Goal: Task Accomplishment & Management: Complete application form

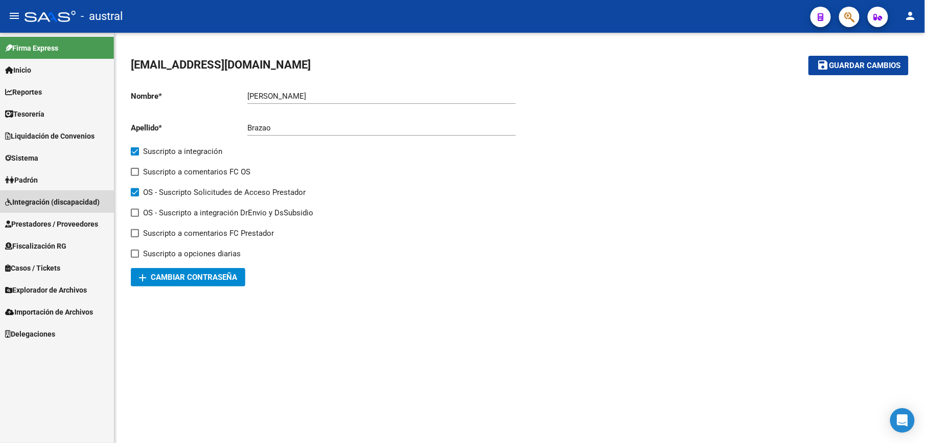
click at [62, 193] on link "Integración (discapacidad)" at bounding box center [57, 202] width 114 height 22
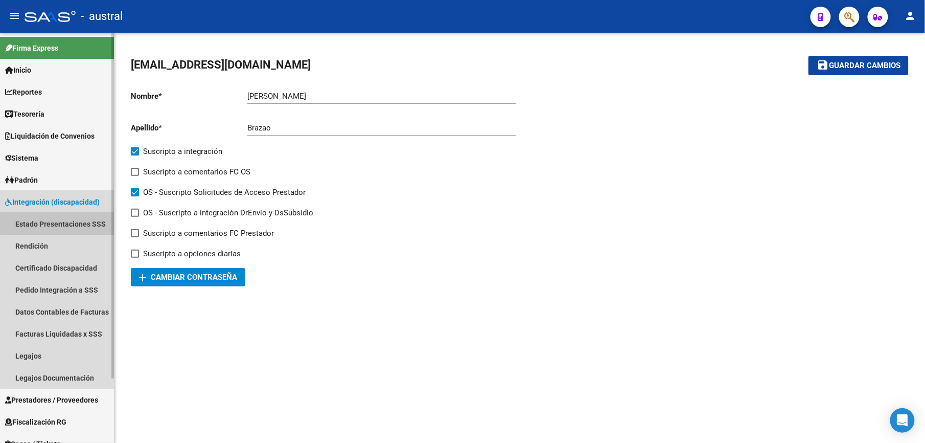
click at [68, 221] on link "Estado Presentaciones SSS" at bounding box center [57, 224] width 114 height 22
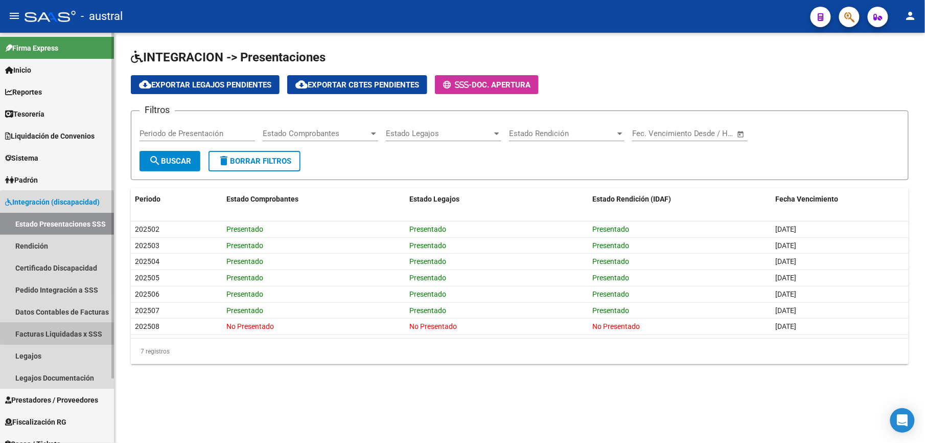
click at [76, 328] on link "Facturas Liquidadas x SSS" at bounding box center [57, 333] width 114 height 22
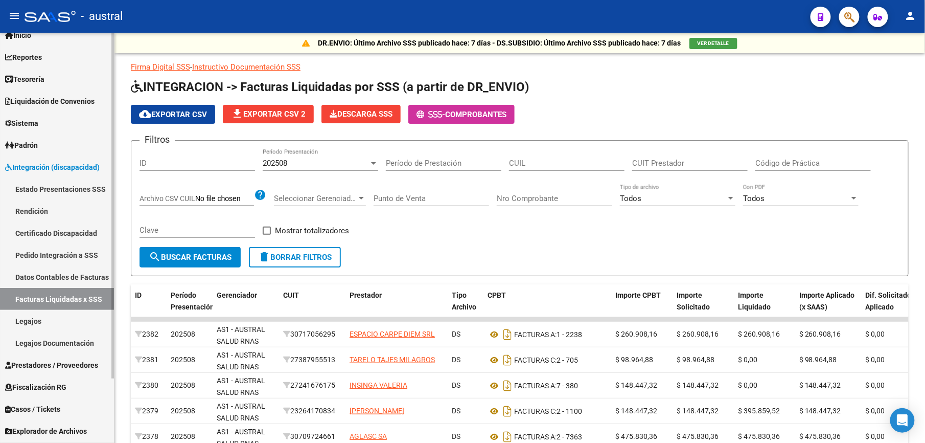
scroll to position [68, 0]
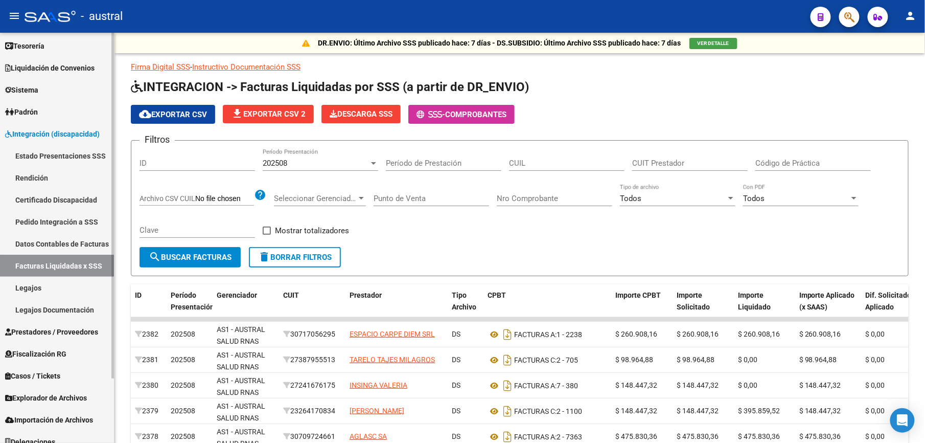
click at [76, 328] on span "Prestadores / Proveedores" at bounding box center [51, 331] width 93 height 11
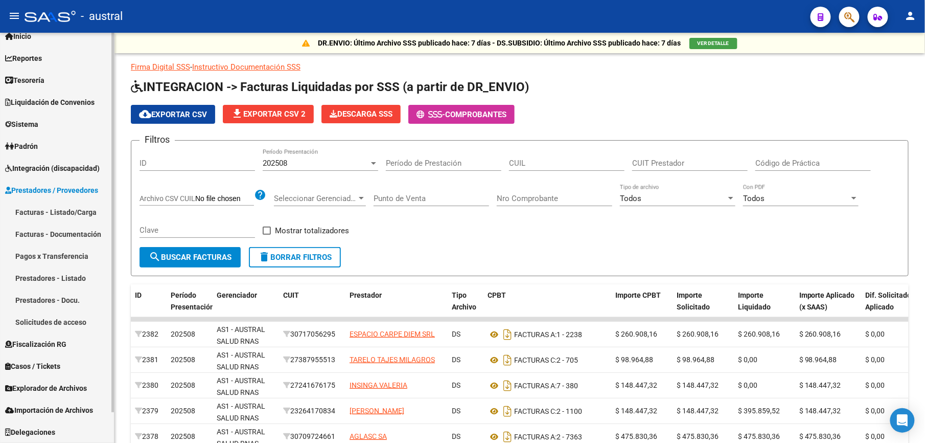
scroll to position [33, 0]
click at [76, 214] on link "Facturas - Listado/Carga" at bounding box center [57, 212] width 114 height 22
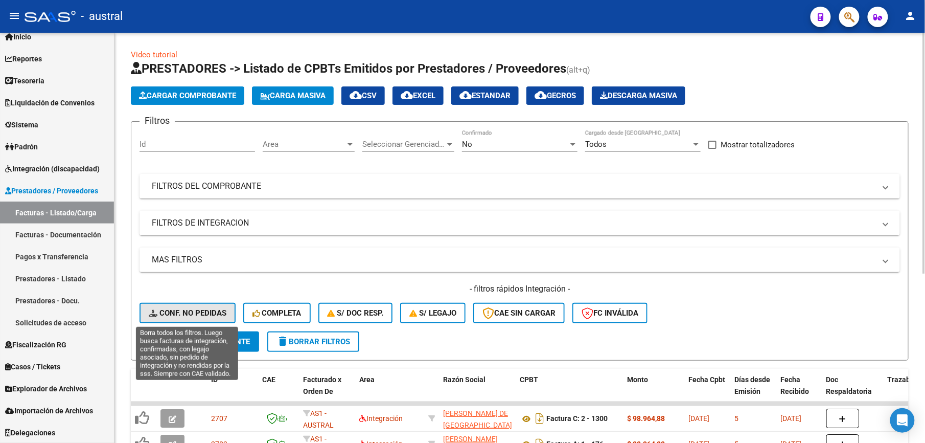
click at [210, 308] on span "Conf. no pedidas" at bounding box center [188, 312] width 78 height 9
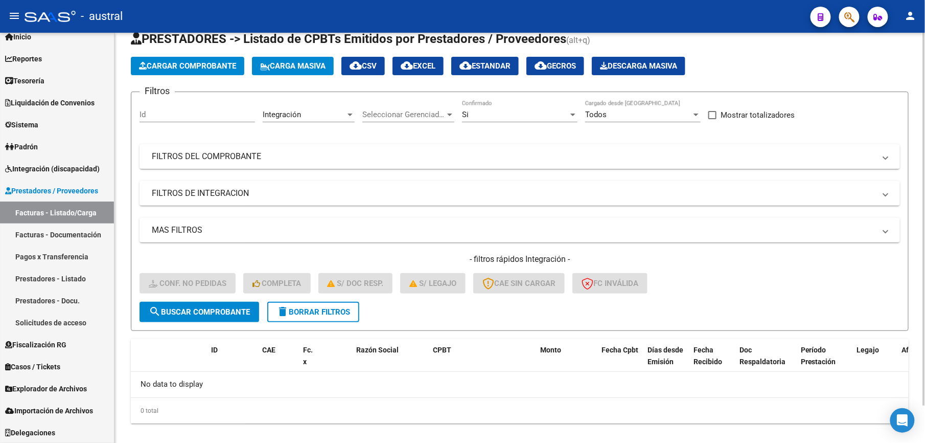
scroll to position [41, 0]
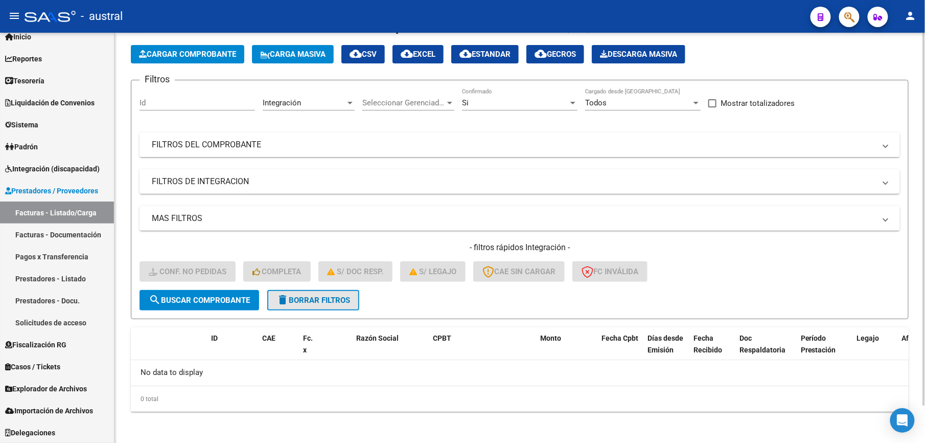
click at [341, 296] on span "delete Borrar Filtros" at bounding box center [313, 299] width 74 height 9
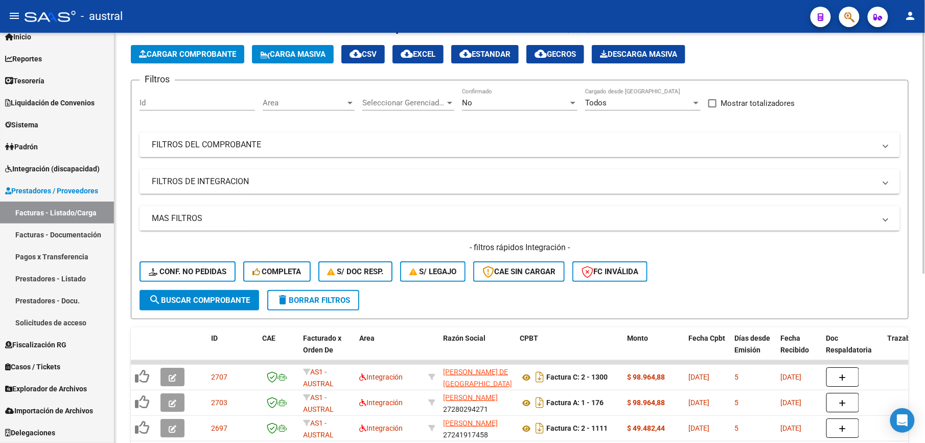
click at [321, 306] on button "delete Borrar Filtros" at bounding box center [313, 300] width 92 height 20
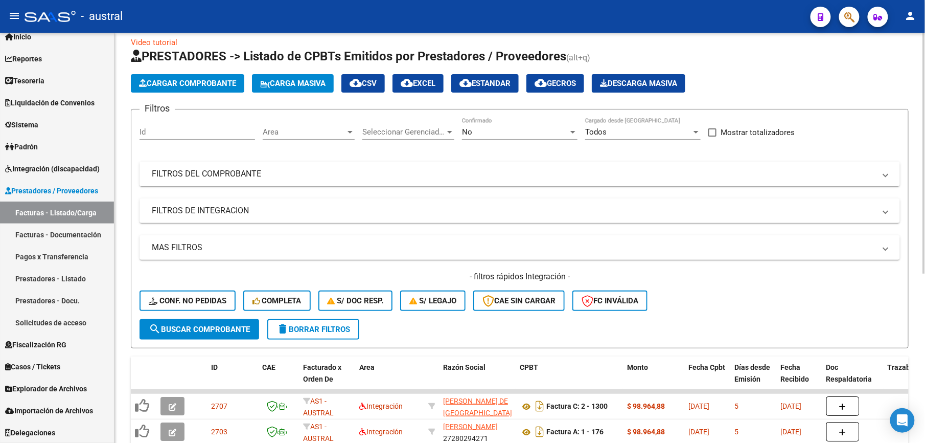
scroll to position [0, 0]
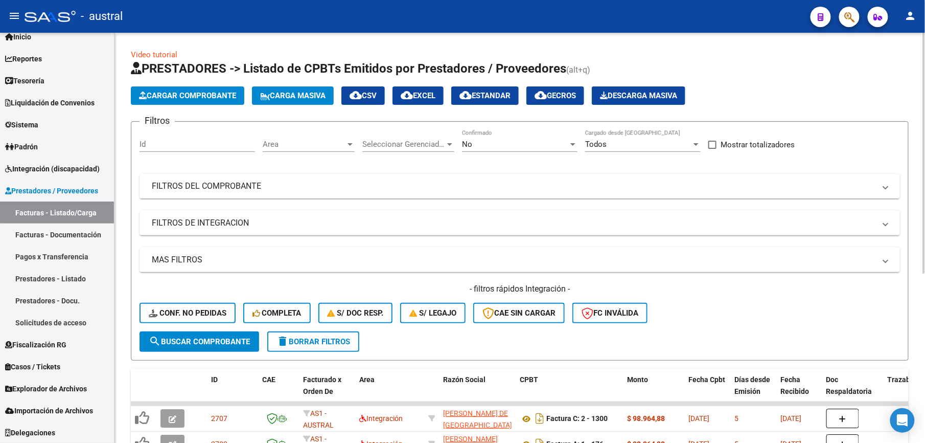
click at [270, 101] on button "Carga Masiva" at bounding box center [293, 95] width 82 height 18
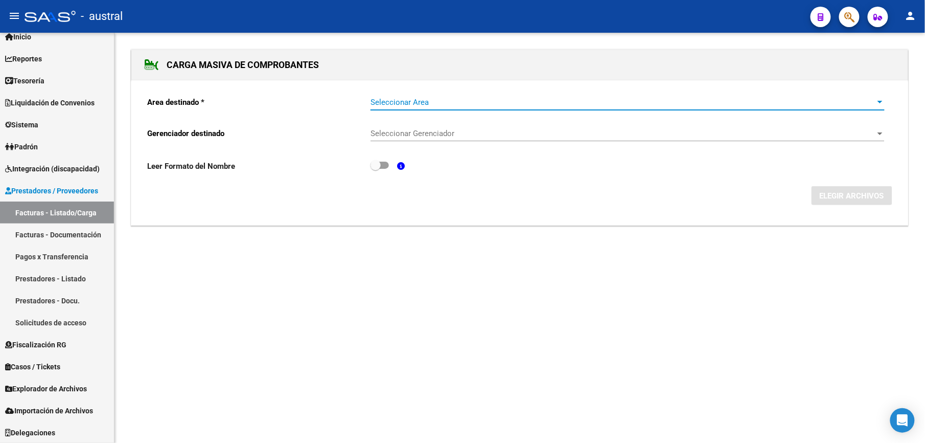
click at [393, 102] on span "Seleccionar Area" at bounding box center [622, 102] width 505 height 9
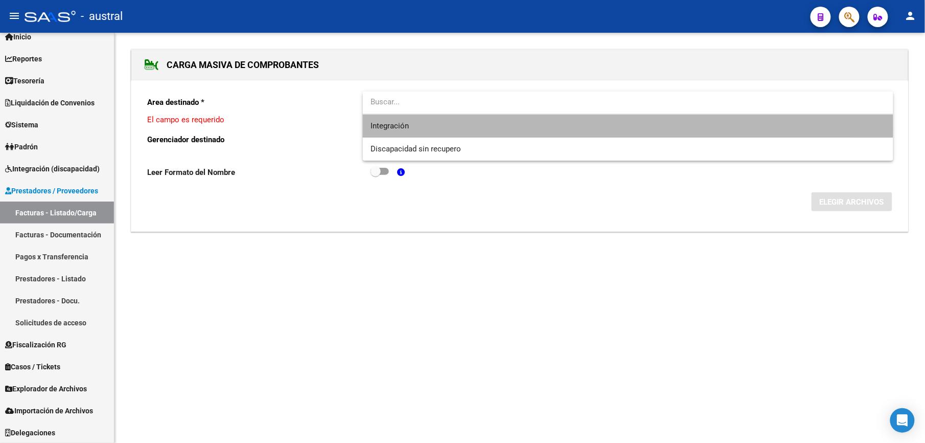
click at [418, 127] on span "Integración" at bounding box center [628, 125] width 514 height 23
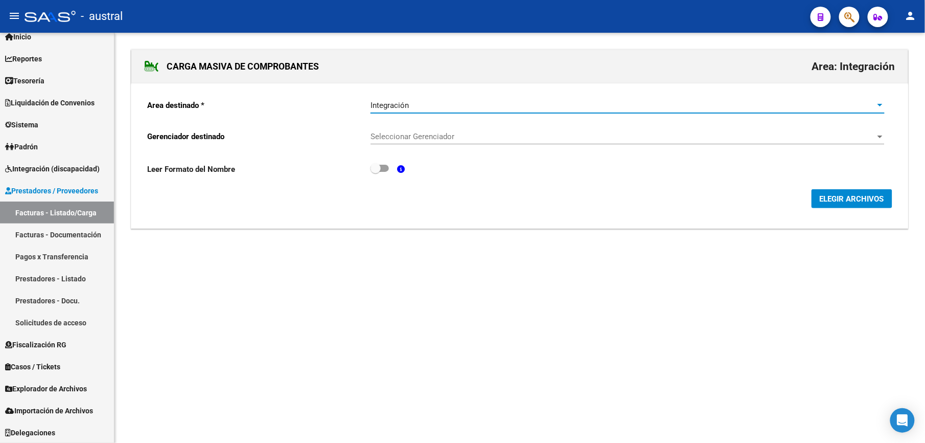
click at [425, 139] on span "Seleccionar Gerenciador" at bounding box center [622, 136] width 505 height 9
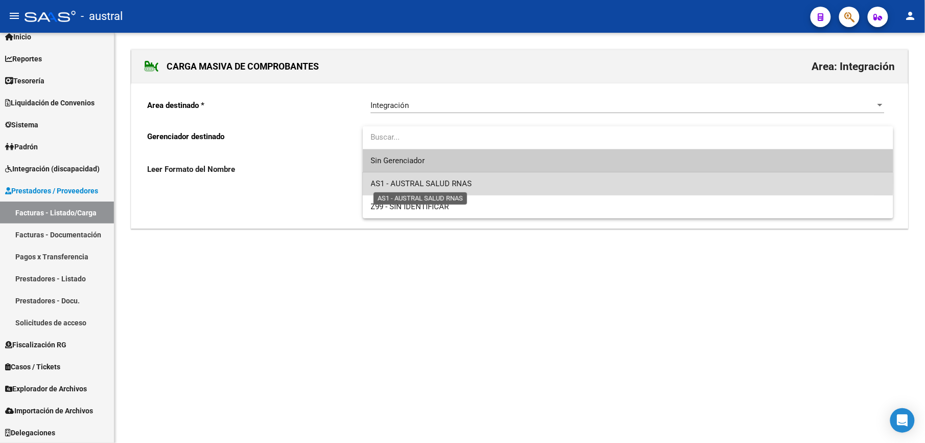
click at [429, 180] on span "AS1 - AUSTRAL SALUD RNAS" at bounding box center [421, 183] width 101 height 9
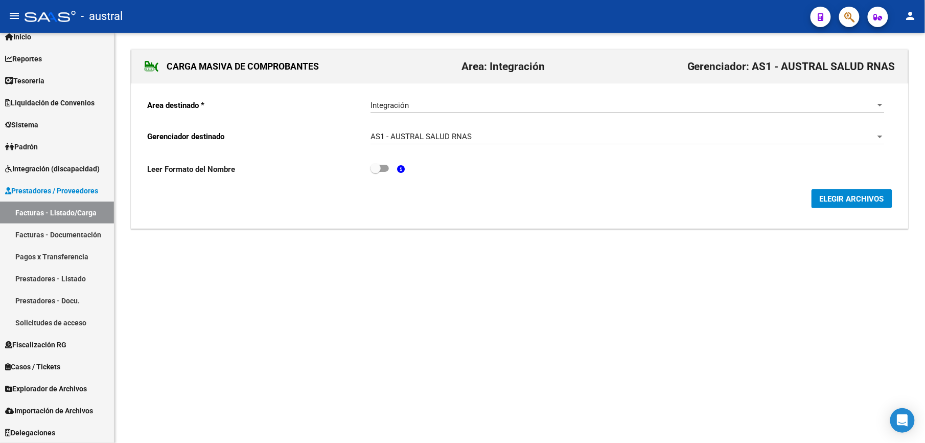
click at [863, 198] on span "ELEGIR ARCHIVOS" at bounding box center [852, 198] width 64 height 9
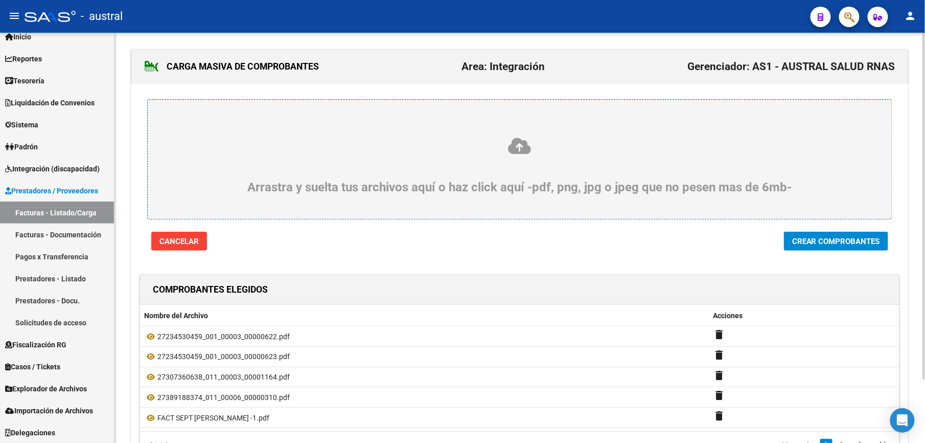
click at [834, 246] on span "Crear Comprobantes" at bounding box center [836, 241] width 88 height 9
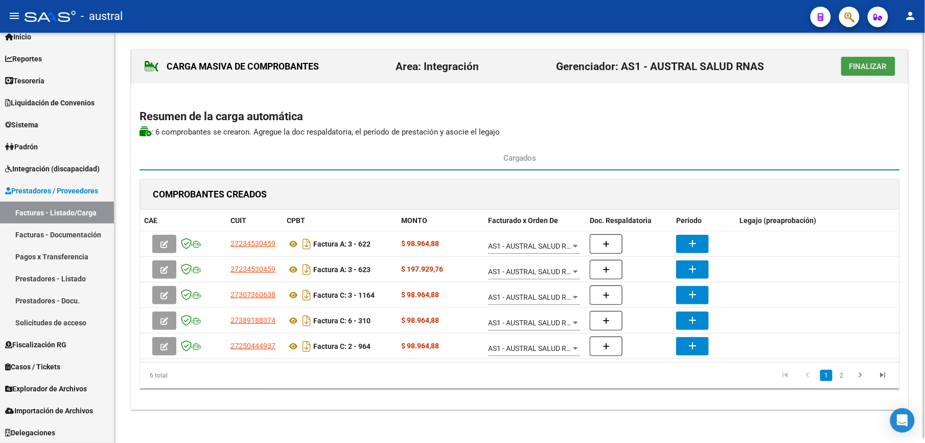
click at [863, 70] on span "Finalizar" at bounding box center [868, 66] width 38 height 9
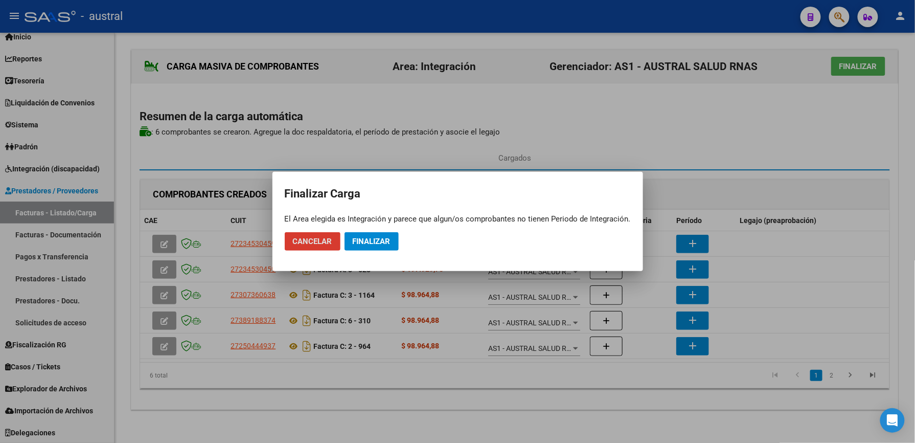
click at [382, 246] on button "Finalizar" at bounding box center [371, 241] width 54 height 18
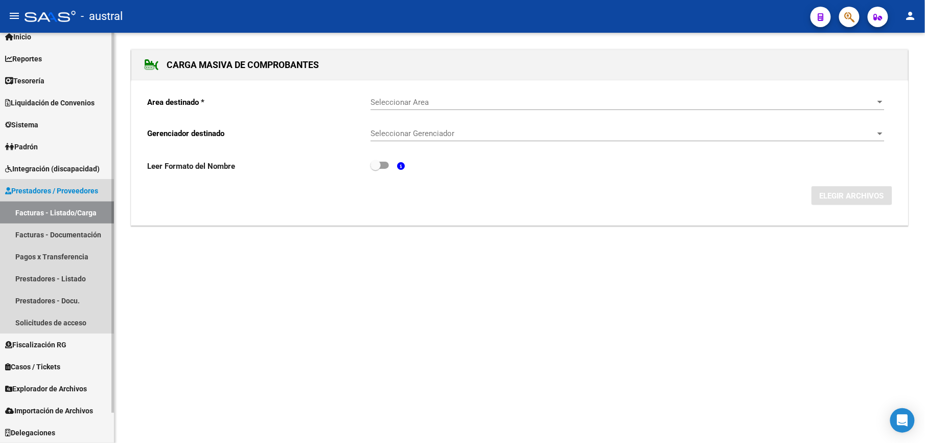
click at [70, 207] on link "Facturas - Listado/Carga" at bounding box center [57, 212] width 114 height 22
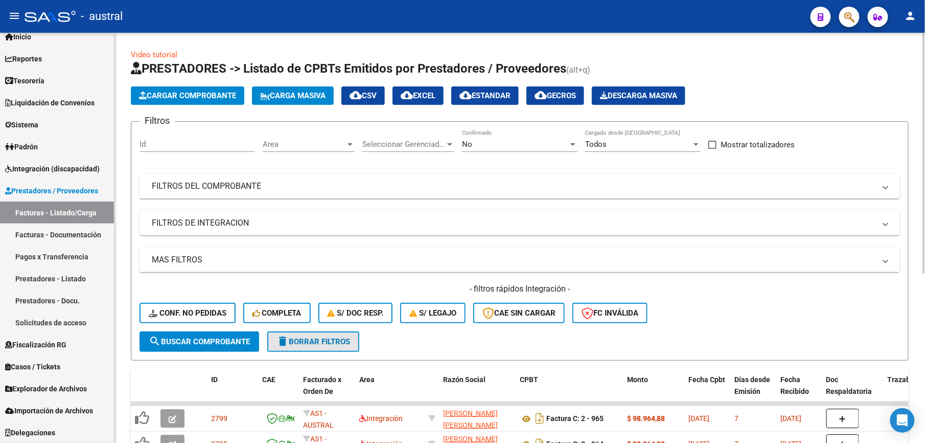
click at [328, 341] on span "delete Borrar Filtros" at bounding box center [313, 341] width 74 height 9
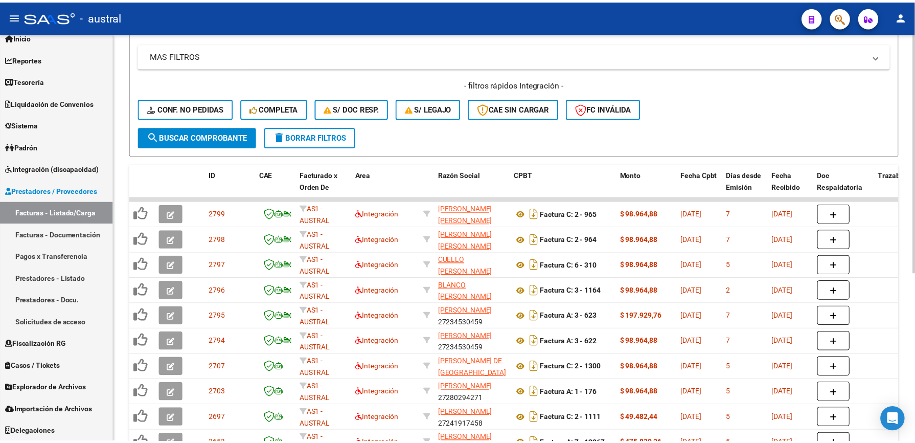
scroll to position [272, 0]
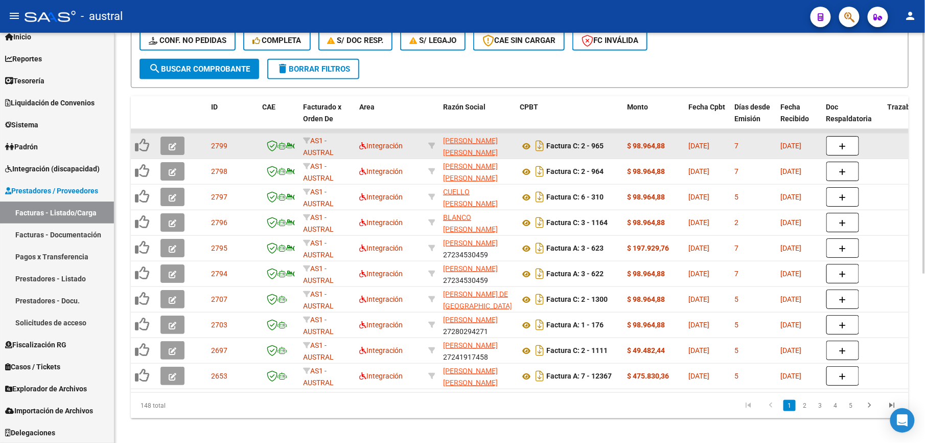
click at [168, 145] on button "button" at bounding box center [172, 145] width 24 height 18
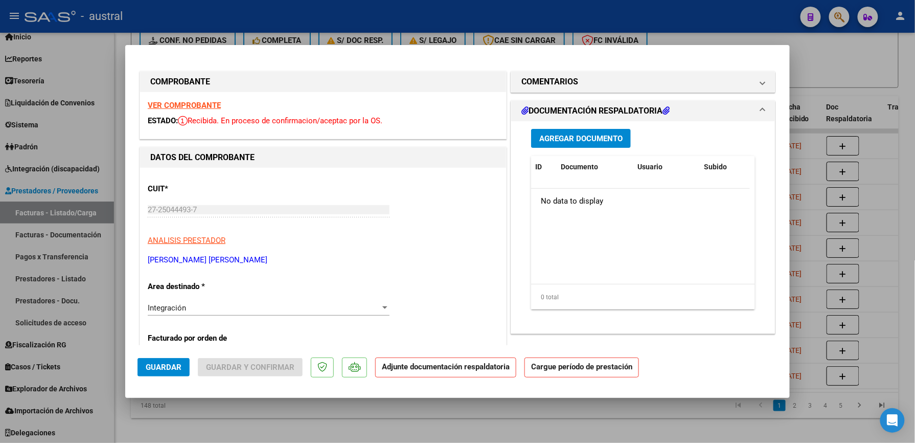
click at [179, 106] on strong "VER COMPROBANTE" at bounding box center [184, 105] width 73 height 9
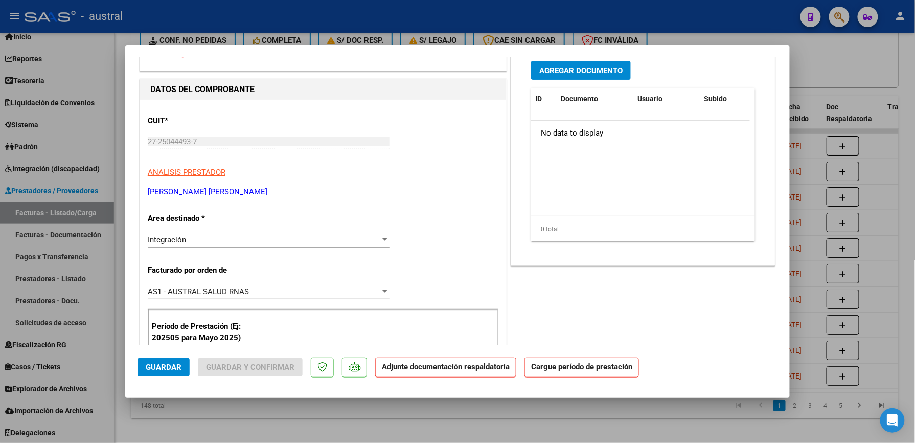
scroll to position [136, 0]
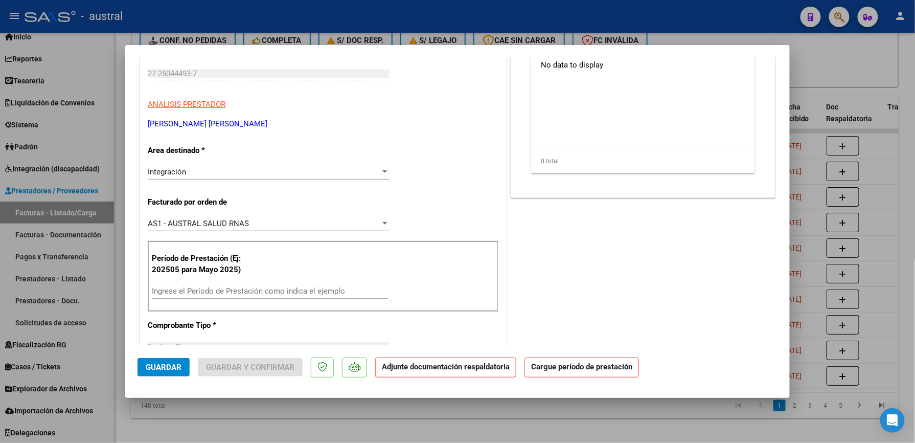
click at [282, 294] on input "Ingrese el Período de Prestación como indica el ejemplo" at bounding box center [270, 290] width 236 height 9
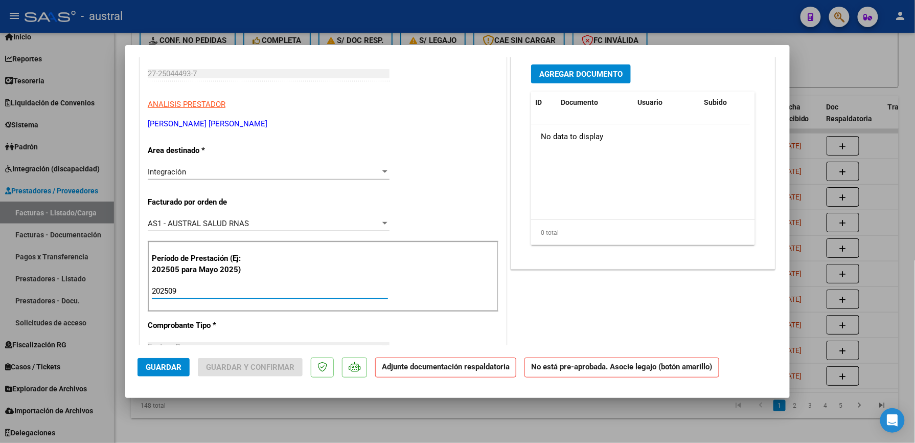
click at [167, 292] on input "202509" at bounding box center [270, 290] width 236 height 9
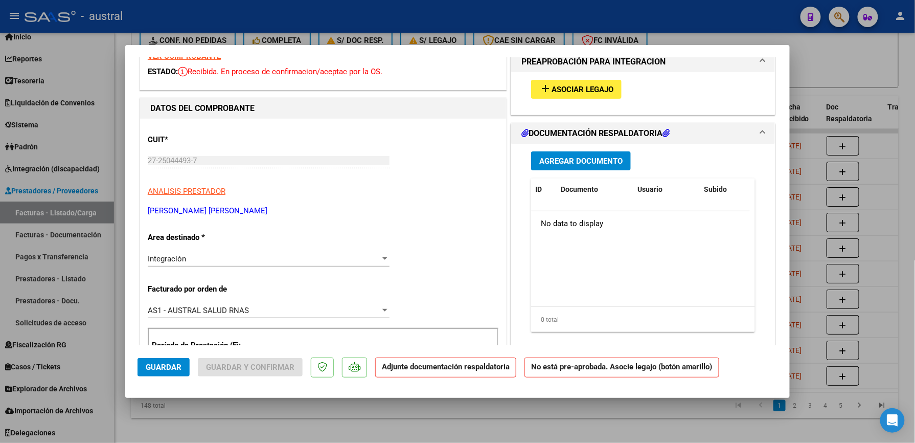
scroll to position [0, 0]
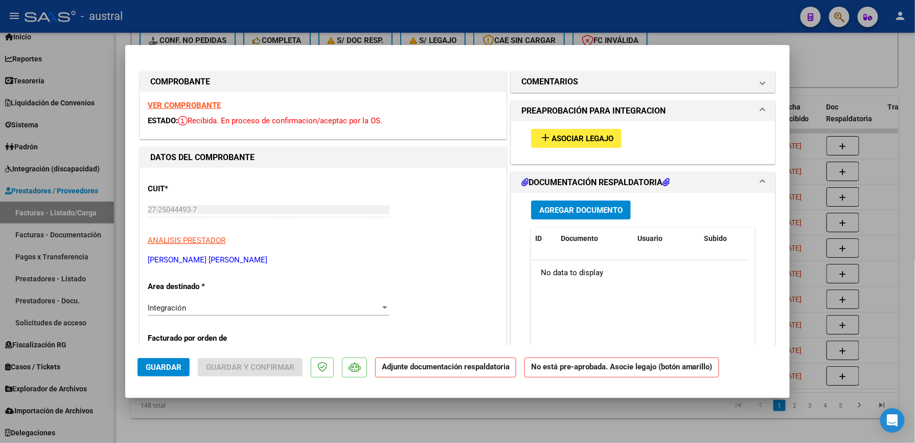
type input "202509"
click at [560, 135] on span "Asociar Legajo" at bounding box center [582, 138] width 62 height 9
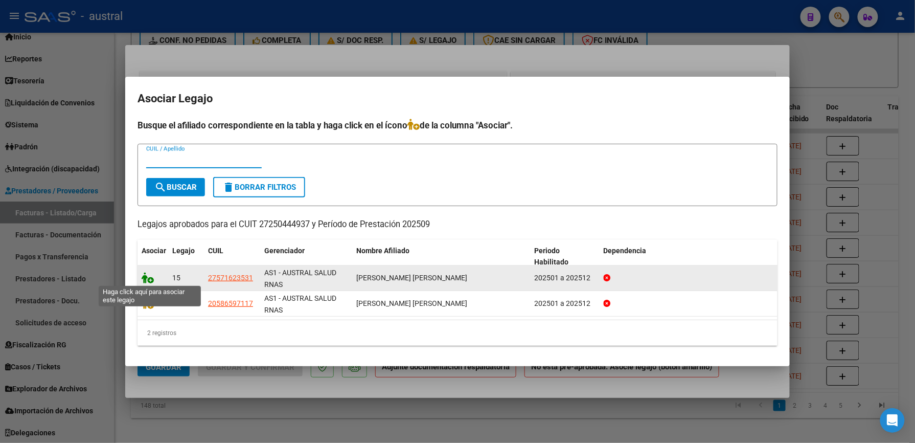
click at [148, 279] on icon at bounding box center [148, 277] width 12 height 11
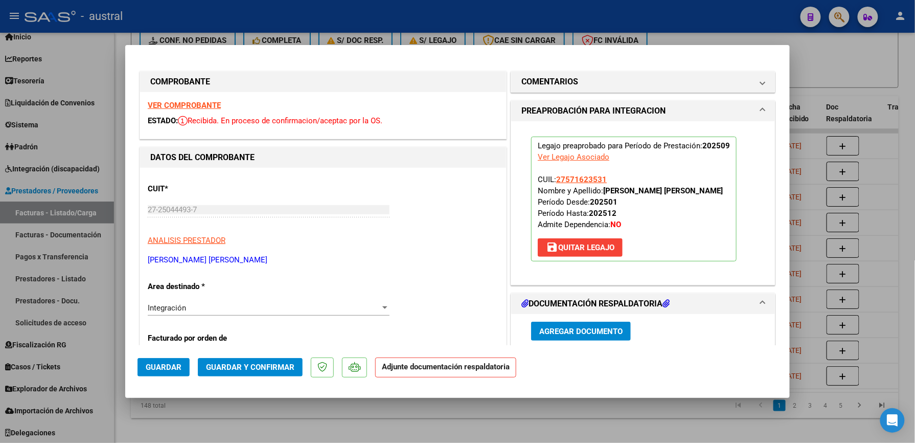
click at [253, 366] on span "Guardar y Confirmar" at bounding box center [250, 366] width 88 height 9
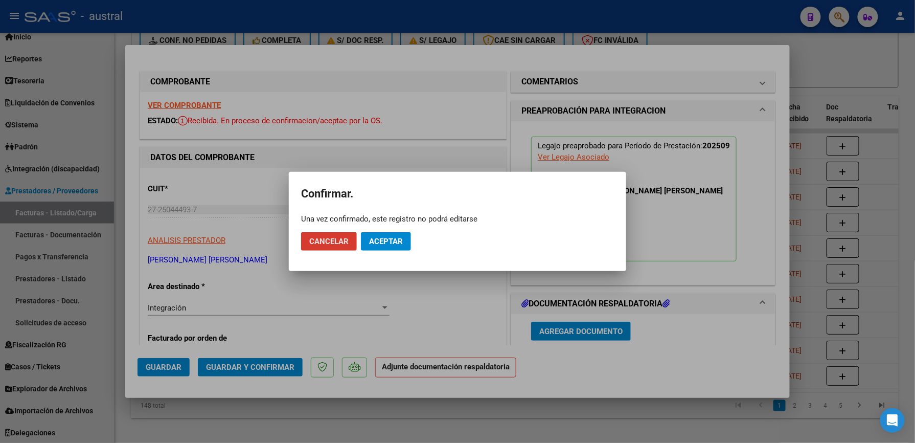
click at [393, 240] on span "Aceptar" at bounding box center [386, 241] width 34 height 9
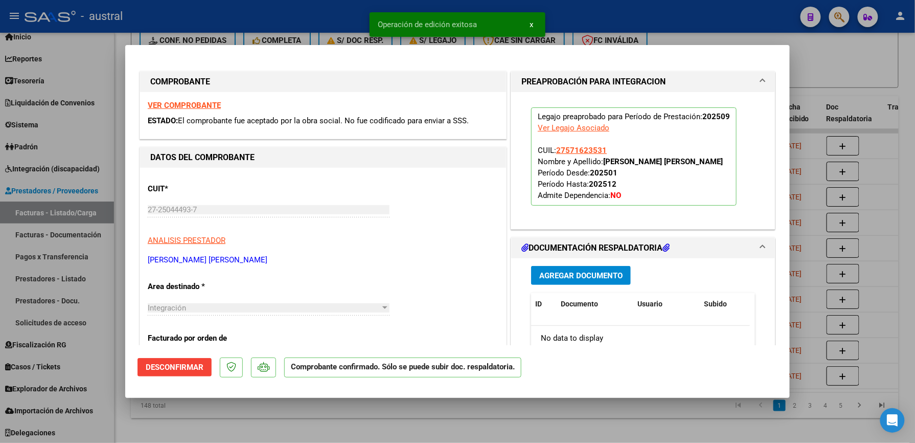
type input "$ 0,00"
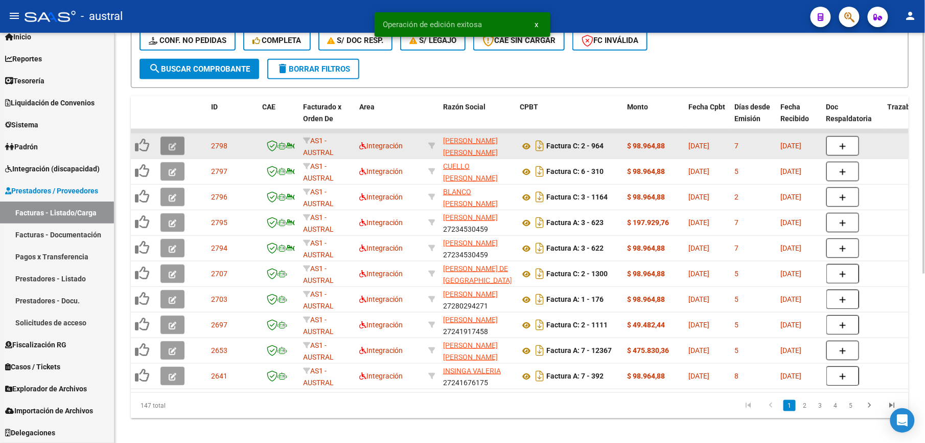
click at [175, 147] on icon "button" at bounding box center [173, 147] width 8 height 8
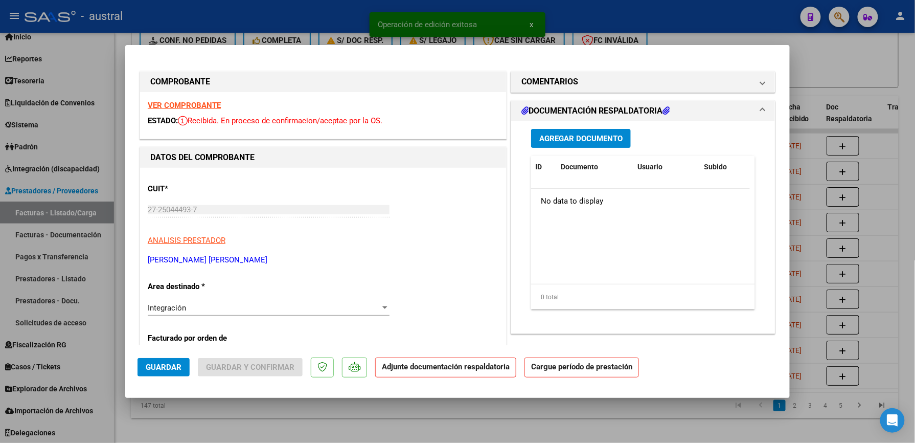
click at [213, 105] on strong "VER COMPROBANTE" at bounding box center [184, 105] width 73 height 9
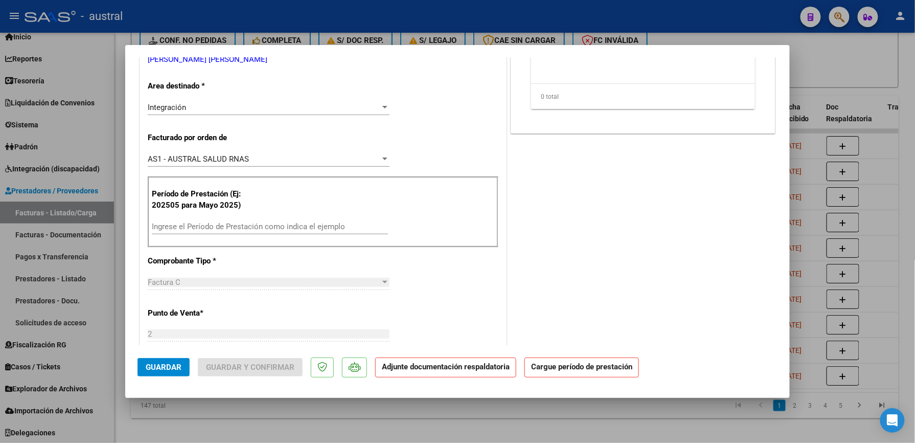
scroll to position [204, 0]
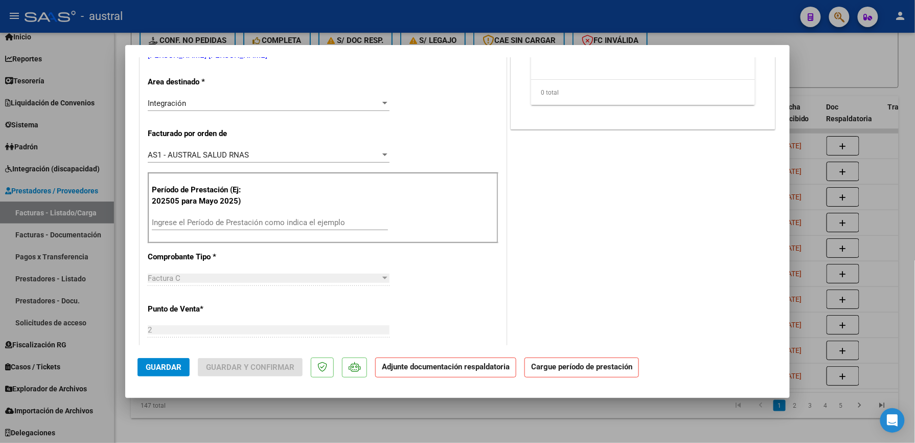
drag, startPoint x: 262, startPoint y: 228, endPoint x: 266, endPoint y: 224, distance: 5.8
click at [266, 224] on div "Ingrese el Período de Prestación como indica el ejemplo" at bounding box center [270, 222] width 236 height 15
paste input "202509"
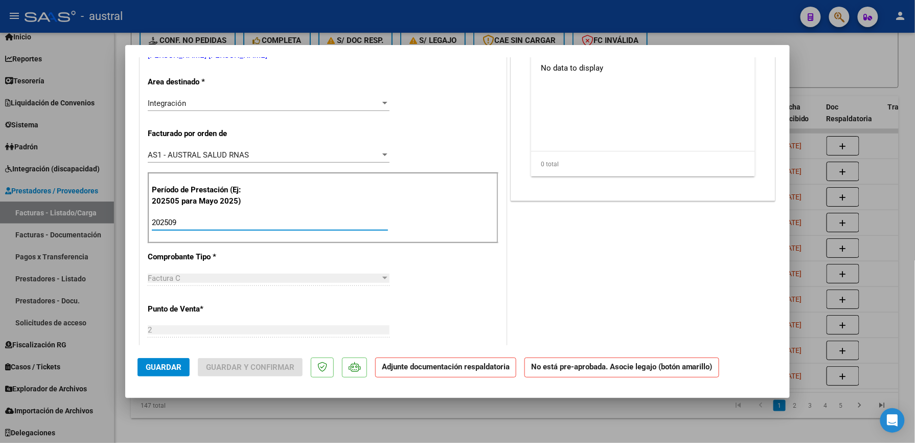
scroll to position [0, 0]
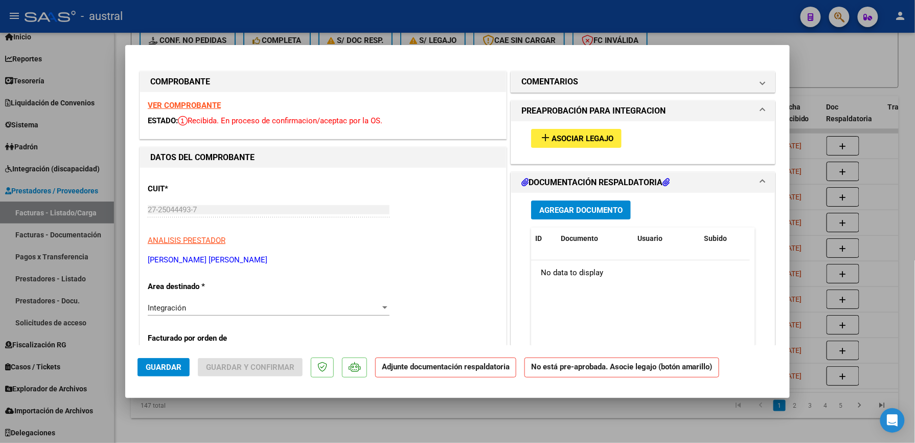
type input "202509"
click at [539, 143] on button "add Asociar Legajo" at bounding box center [576, 138] width 90 height 19
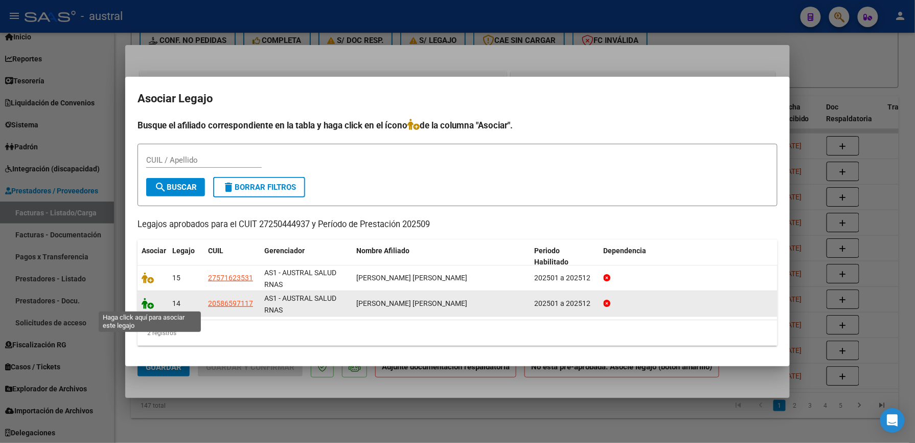
click at [146, 305] on icon at bounding box center [148, 302] width 12 height 11
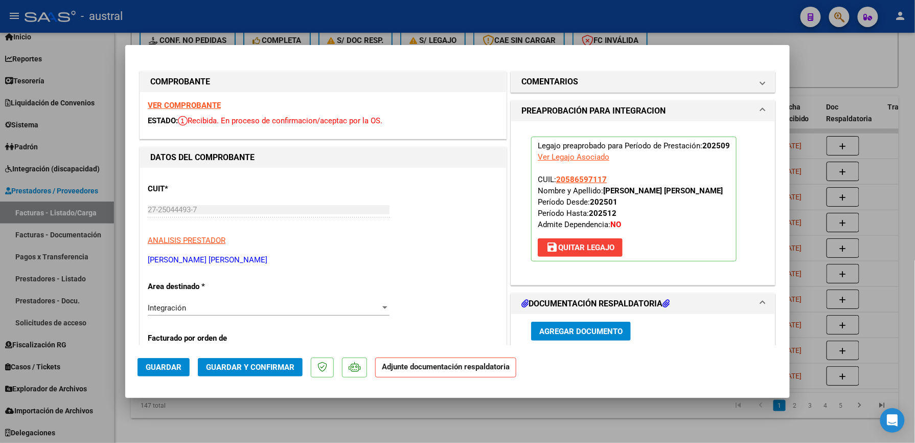
click at [264, 365] on span "Guardar y Confirmar" at bounding box center [250, 366] width 88 height 9
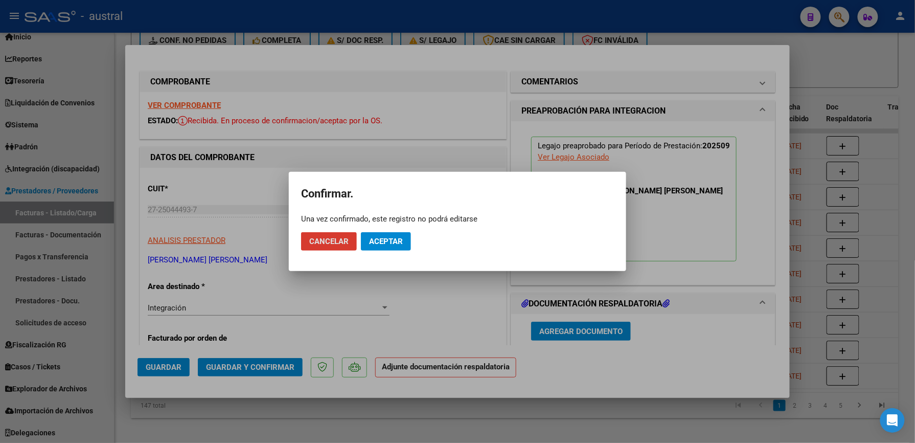
click at [393, 240] on span "Aceptar" at bounding box center [386, 241] width 34 height 9
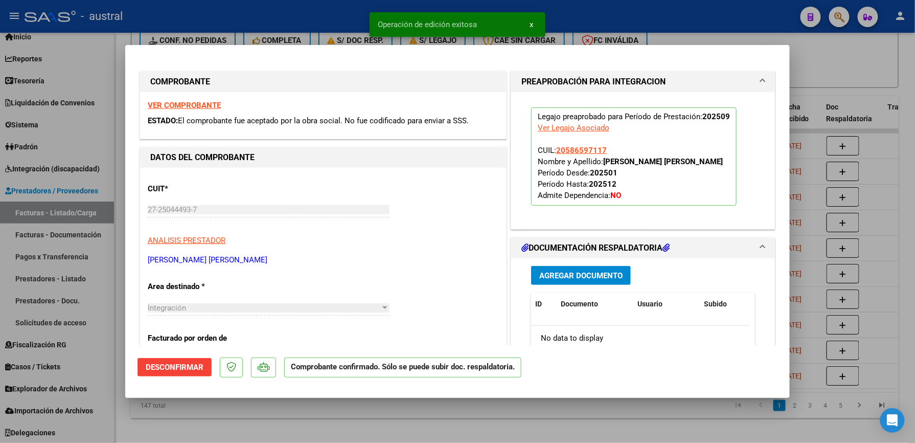
type input "$ 0,00"
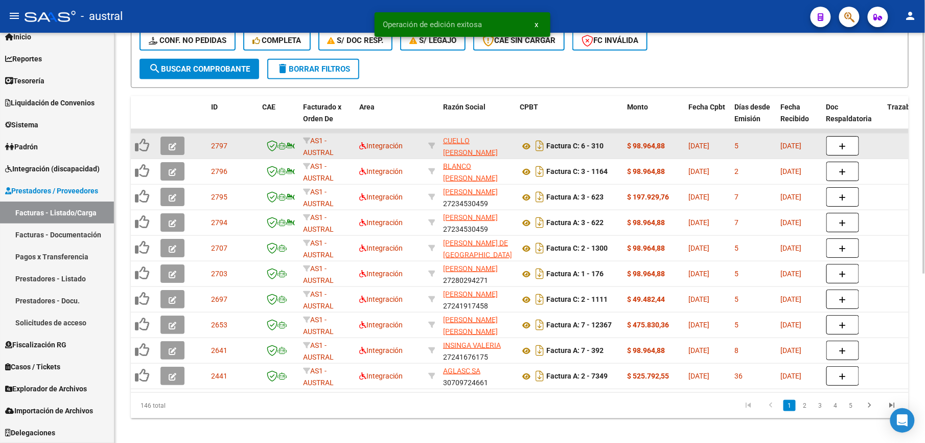
click at [178, 146] on button "button" at bounding box center [172, 145] width 24 height 18
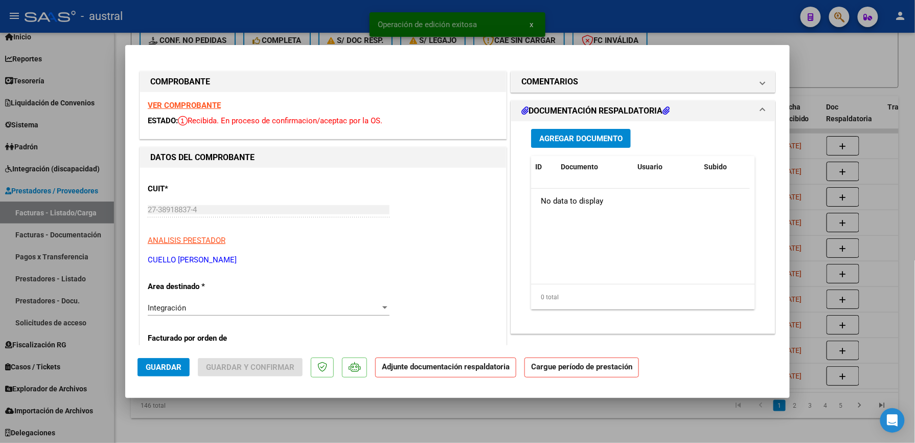
click at [187, 103] on strong "VER COMPROBANTE" at bounding box center [184, 105] width 73 height 9
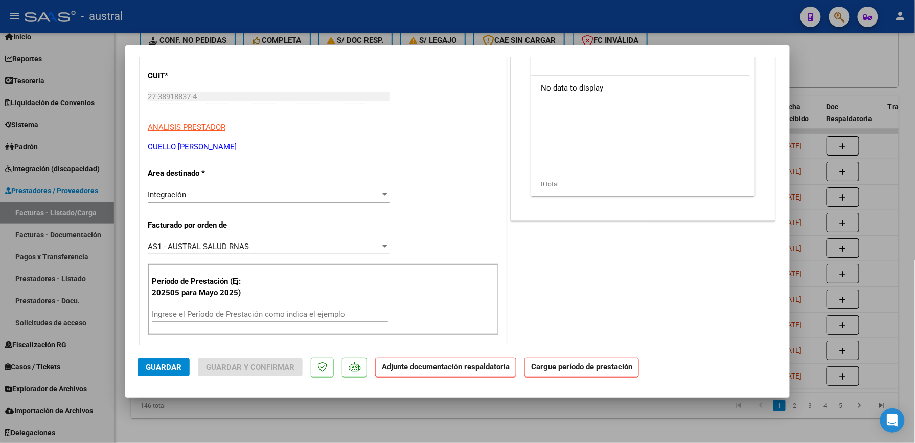
scroll to position [136, 0]
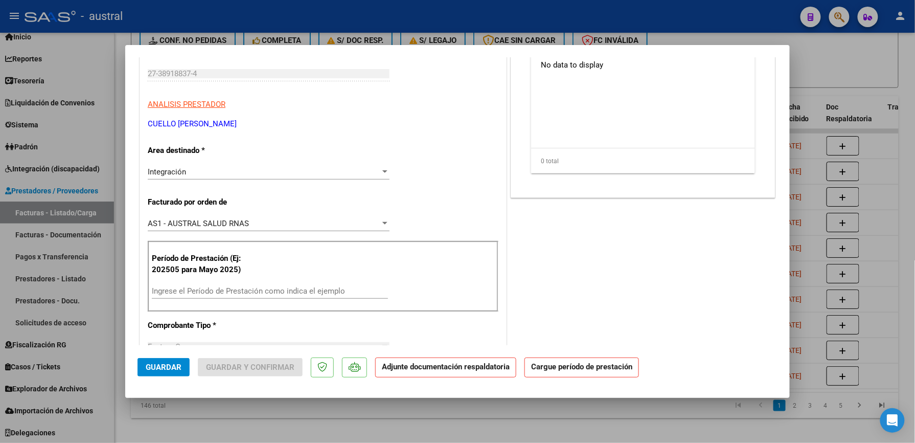
click at [251, 289] on input "Ingrese el Período de Prestación como indica el ejemplo" at bounding box center [270, 290] width 236 height 9
paste input "202509"
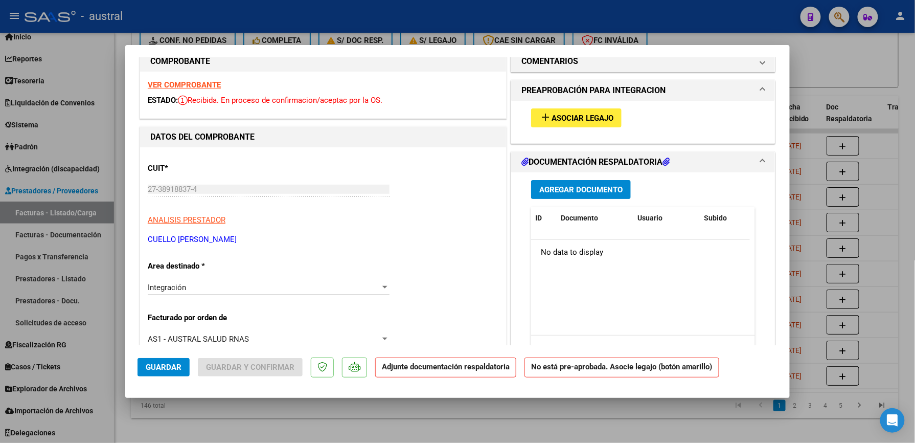
scroll to position [0, 0]
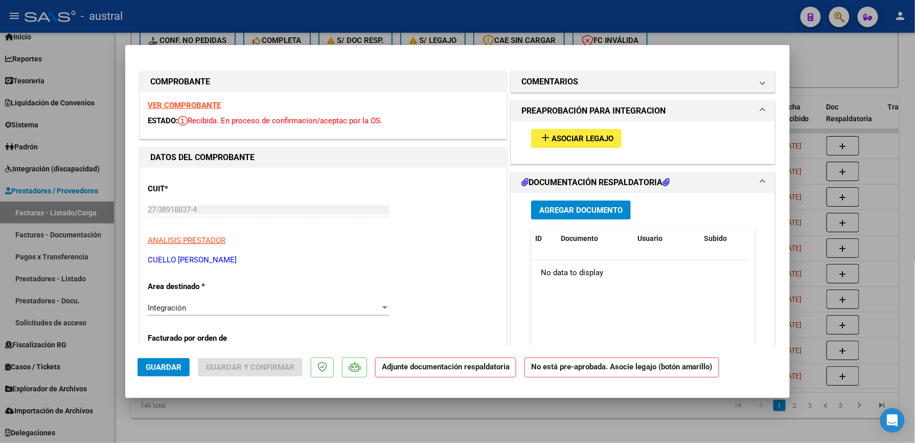
type input "202509"
click at [566, 145] on button "add Asociar Legajo" at bounding box center [576, 138] width 90 height 19
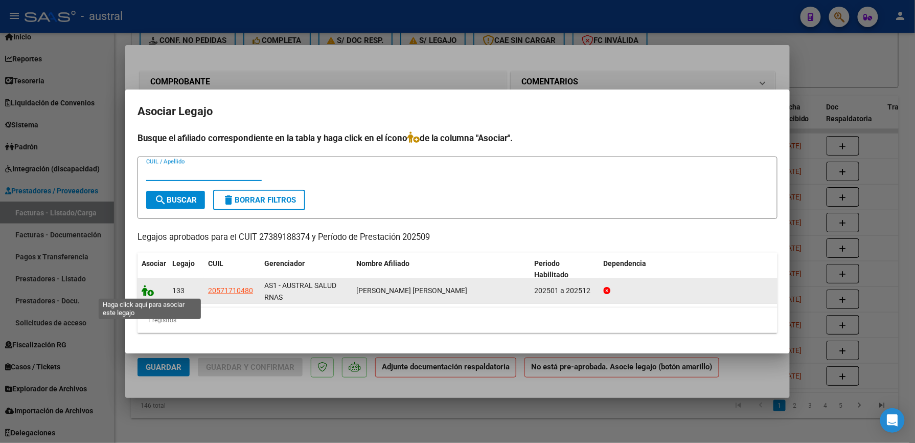
click at [149, 291] on icon at bounding box center [148, 290] width 12 height 11
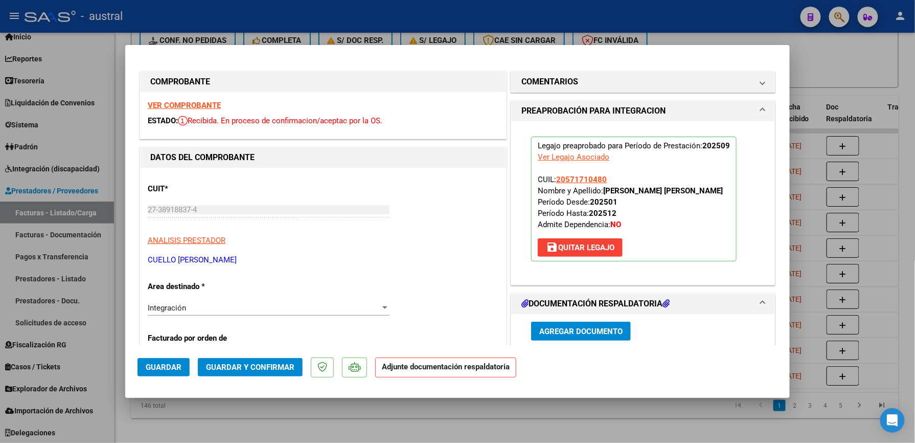
click at [250, 368] on span "Guardar y Confirmar" at bounding box center [250, 366] width 88 height 9
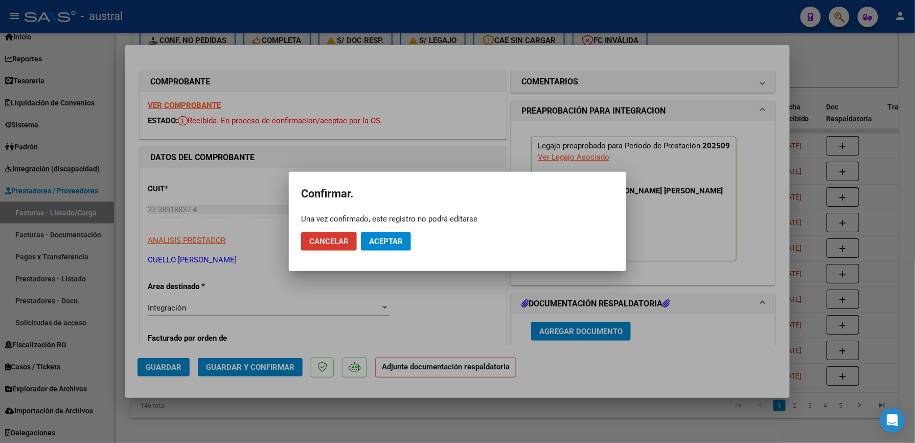
click at [390, 242] on span "Aceptar" at bounding box center [386, 241] width 34 height 9
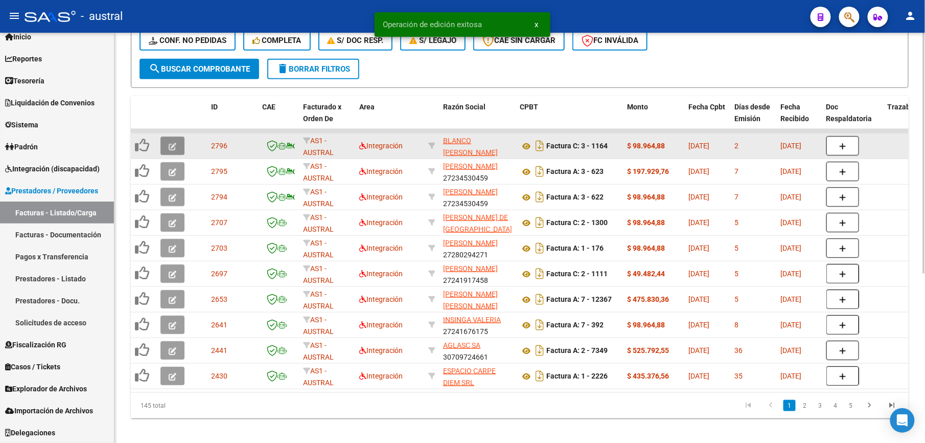
click at [177, 149] on button "button" at bounding box center [172, 145] width 24 height 18
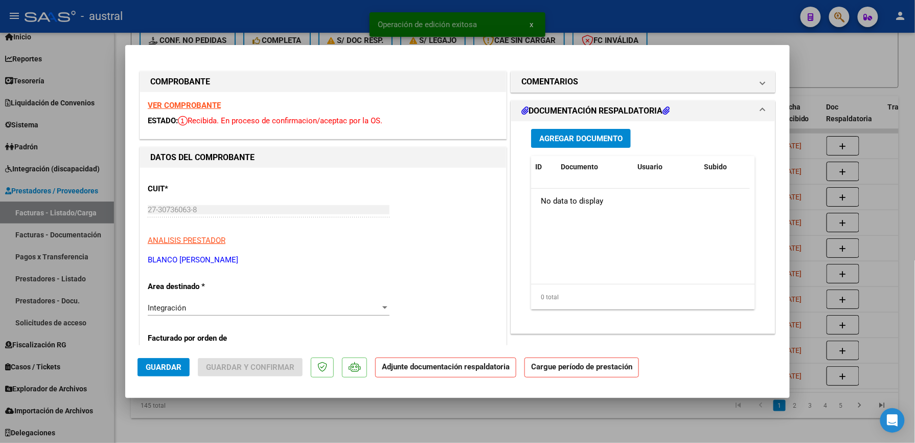
click at [200, 105] on strong "VER COMPROBANTE" at bounding box center [184, 105] width 73 height 9
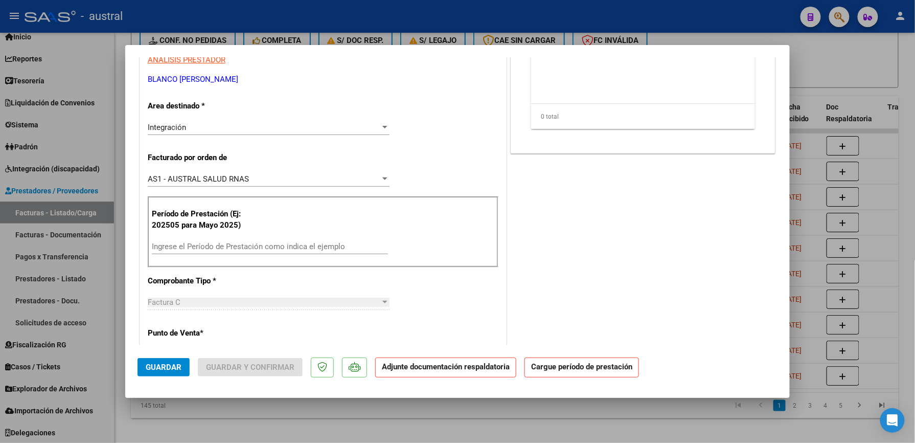
scroll to position [204, 0]
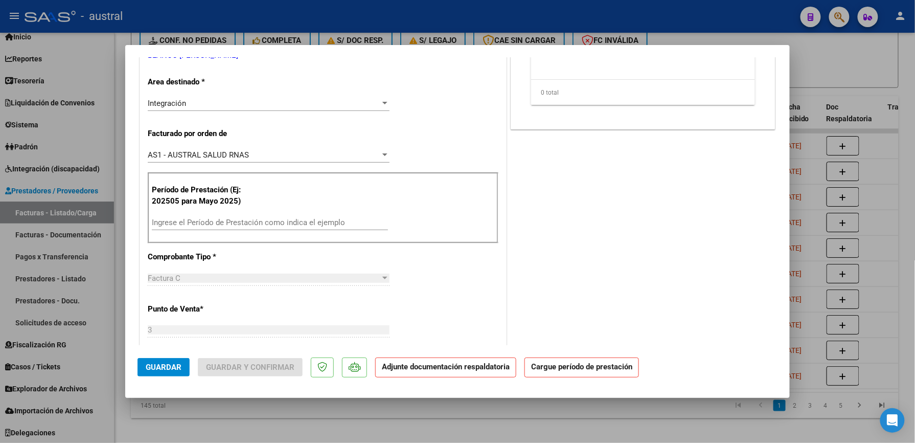
click at [237, 224] on input "Ingrese el Período de Prestación como indica el ejemplo" at bounding box center [270, 222] width 236 height 9
paste input "202509"
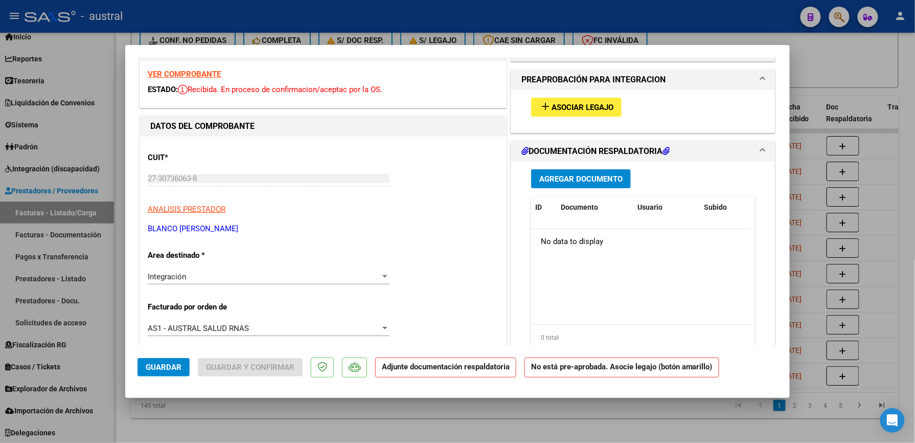
scroll to position [0, 0]
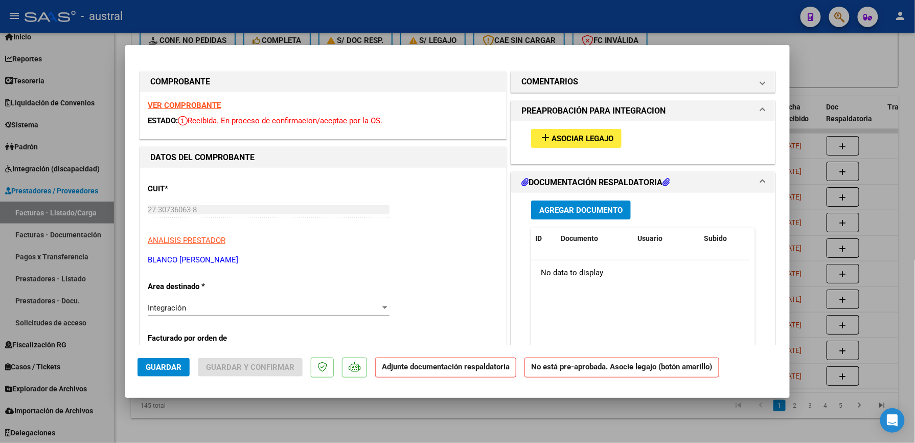
type input "202509"
click at [542, 144] on button "add Asociar Legajo" at bounding box center [576, 138] width 90 height 19
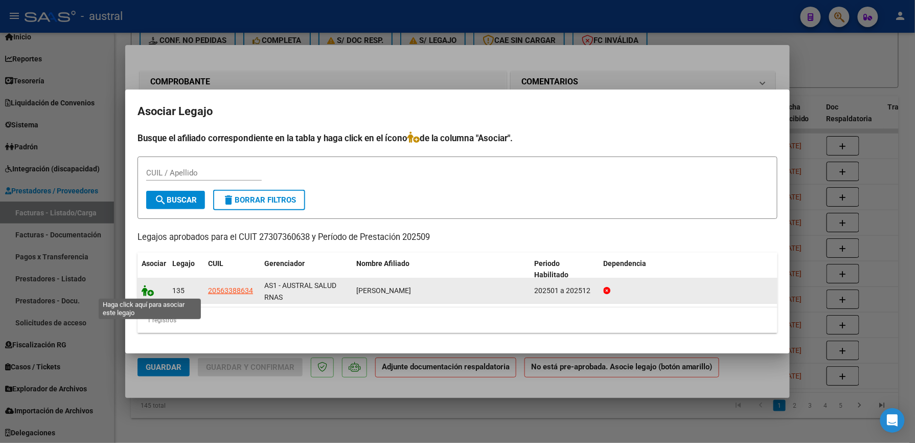
click at [148, 293] on icon at bounding box center [148, 290] width 12 height 11
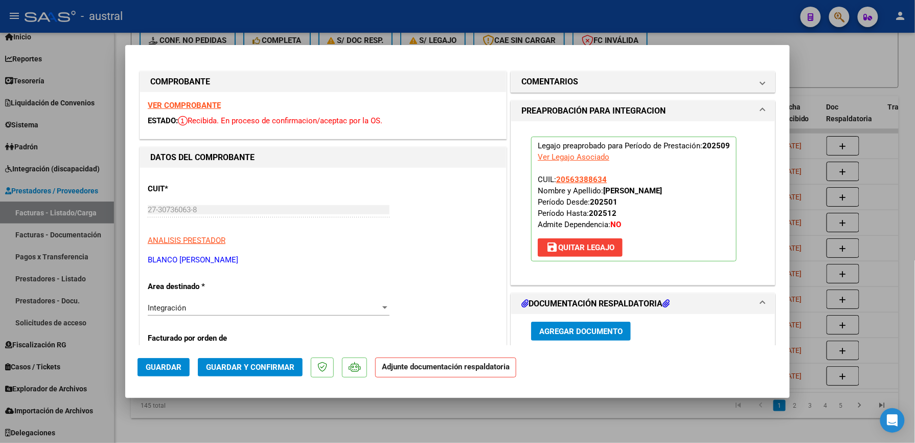
click at [249, 364] on span "Guardar y Confirmar" at bounding box center [250, 366] width 88 height 9
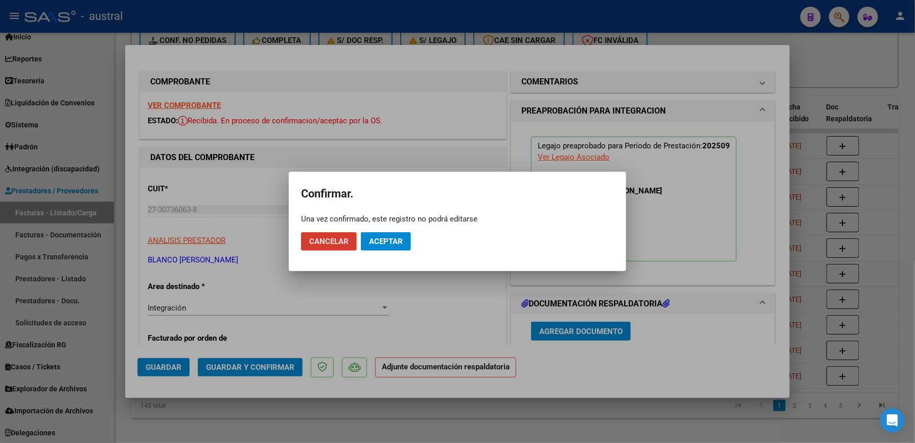
click at [388, 246] on button "Aceptar" at bounding box center [386, 241] width 50 height 18
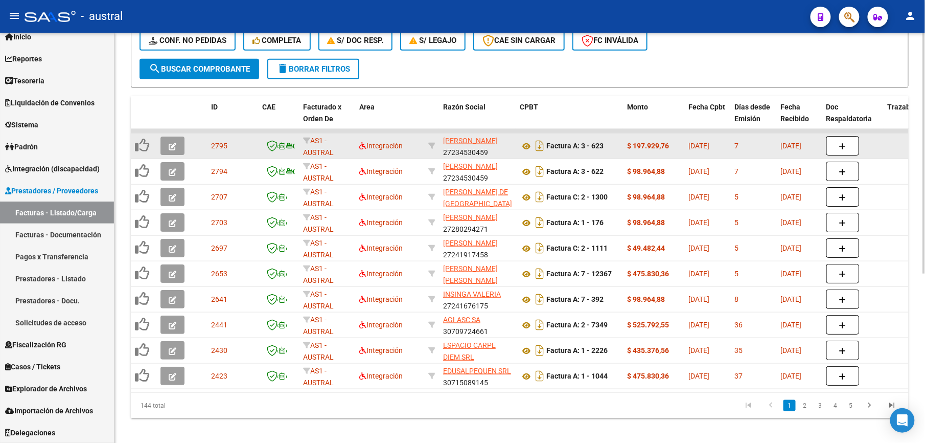
click at [174, 143] on icon "button" at bounding box center [173, 147] width 8 height 8
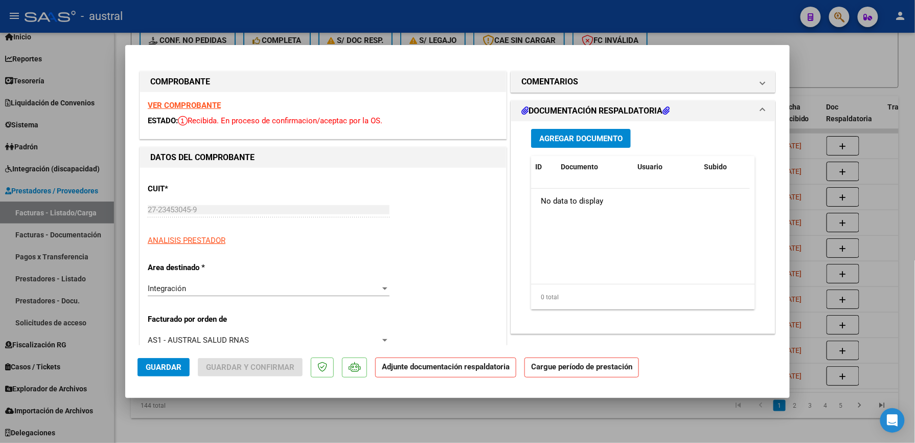
click at [180, 103] on strong "VER COMPROBANTE" at bounding box center [184, 105] width 73 height 9
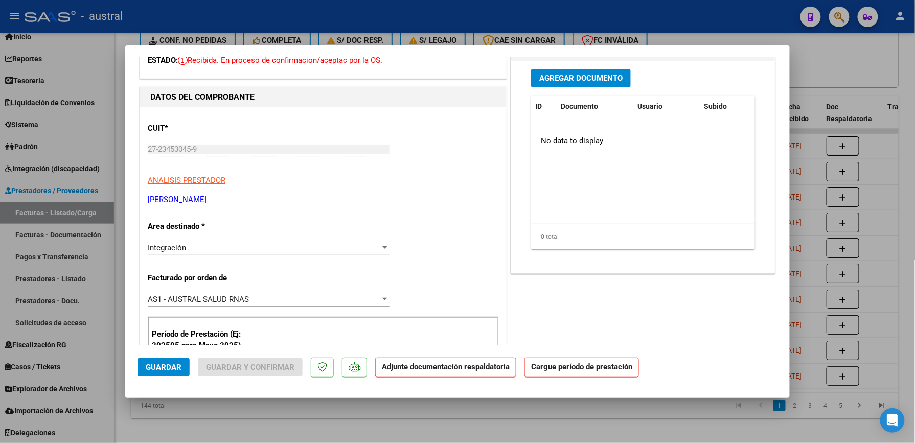
scroll to position [136, 0]
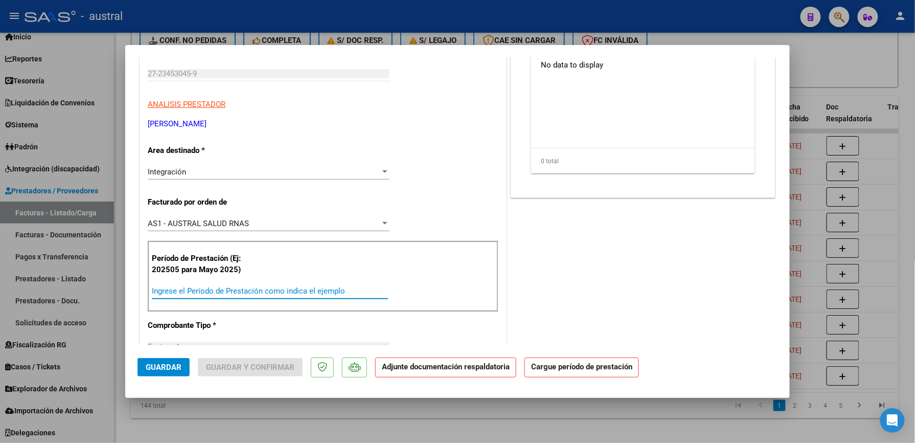
click at [279, 289] on input "Ingrese el Período de Prestación como indica el ejemplo" at bounding box center [270, 290] width 236 height 9
paste input "202509"
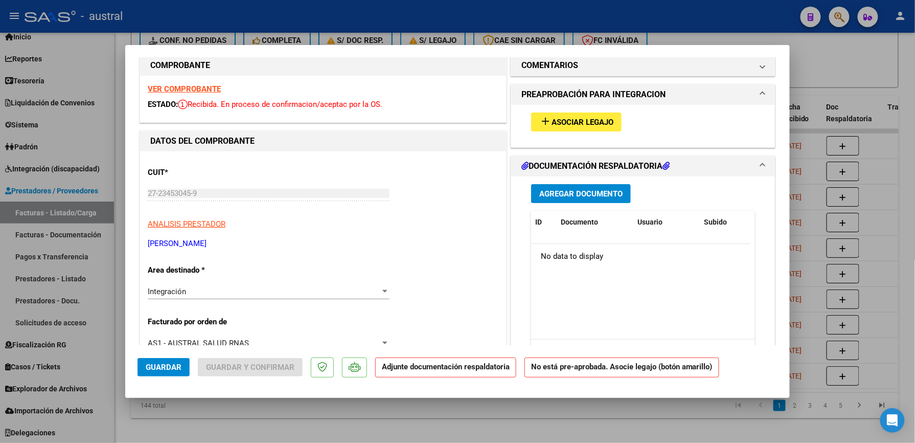
scroll to position [0, 0]
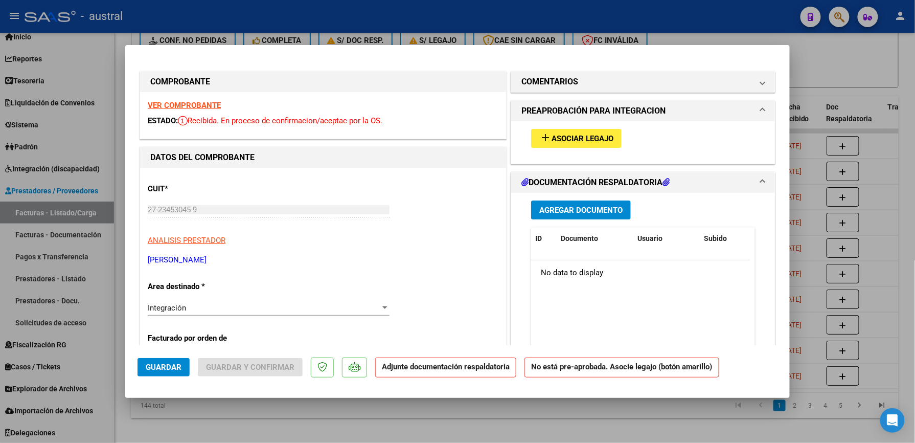
type input "202509"
click at [555, 131] on button "add Asociar Legajo" at bounding box center [576, 138] width 90 height 19
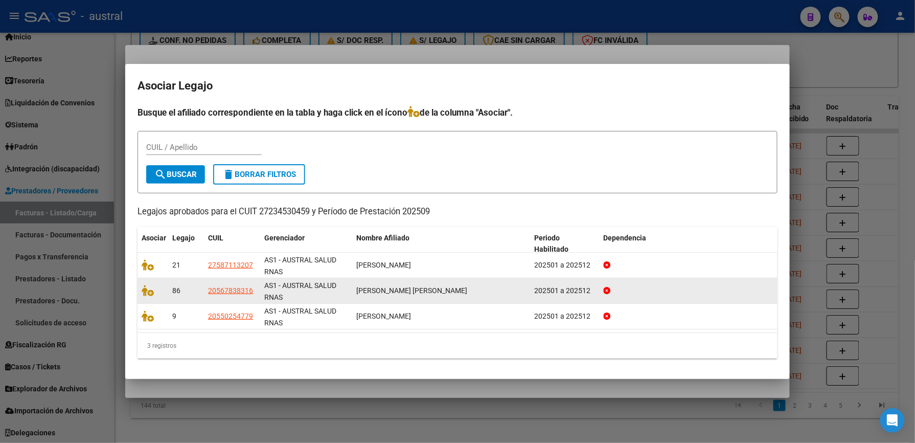
drag, startPoint x: 360, startPoint y: 292, endPoint x: 434, endPoint y: 292, distance: 74.6
click at [434, 292] on span "[PERSON_NAME] [PERSON_NAME]" at bounding box center [411, 290] width 111 height 8
click at [146, 294] on icon at bounding box center [148, 290] width 12 height 11
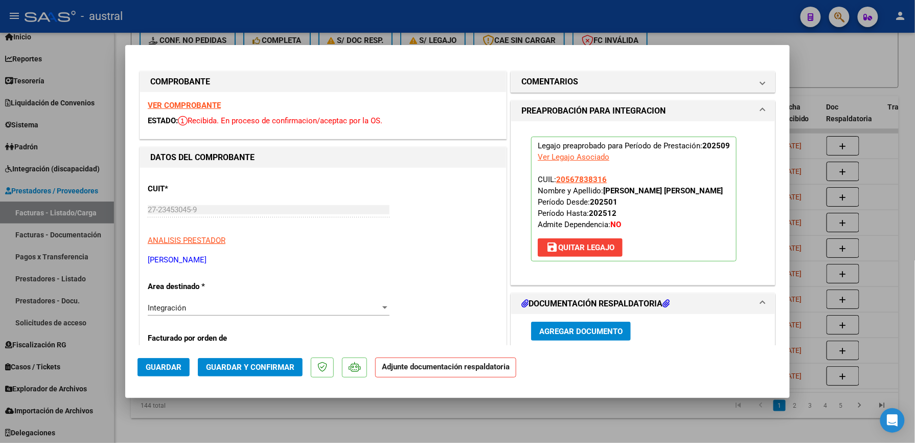
click at [282, 373] on button "Guardar y Confirmar" at bounding box center [250, 367] width 105 height 18
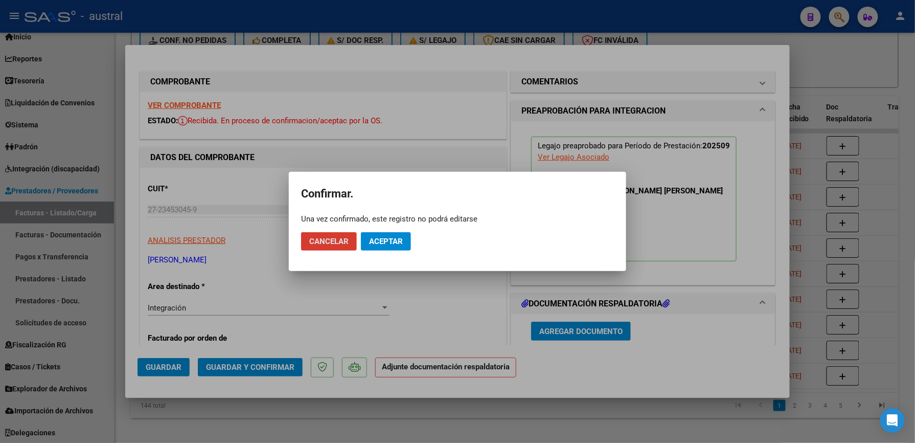
click at [401, 248] on button "Aceptar" at bounding box center [386, 241] width 50 height 18
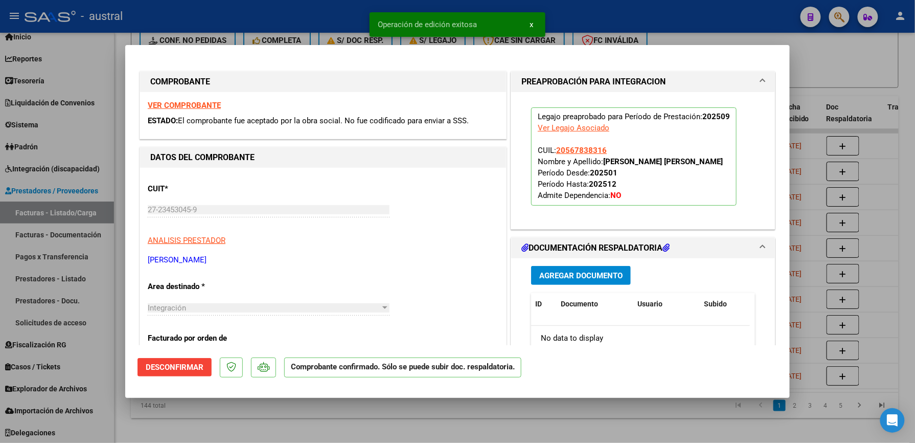
type input "$ 0,00"
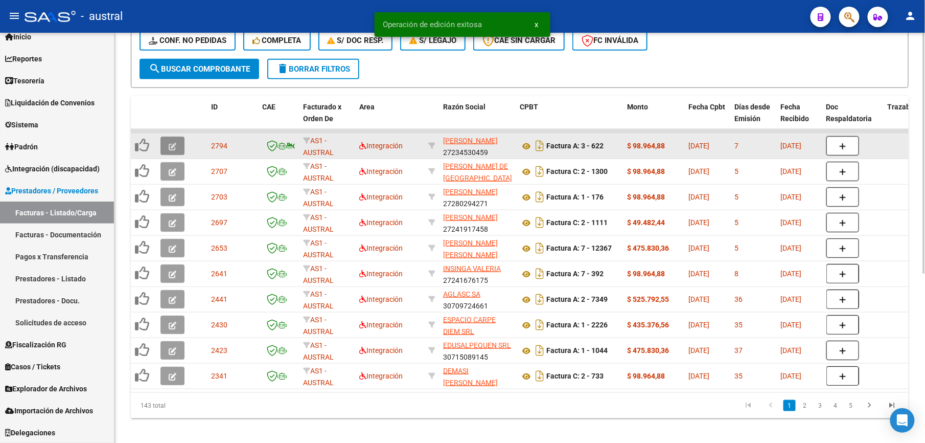
click at [168, 152] on button "button" at bounding box center [172, 145] width 24 height 18
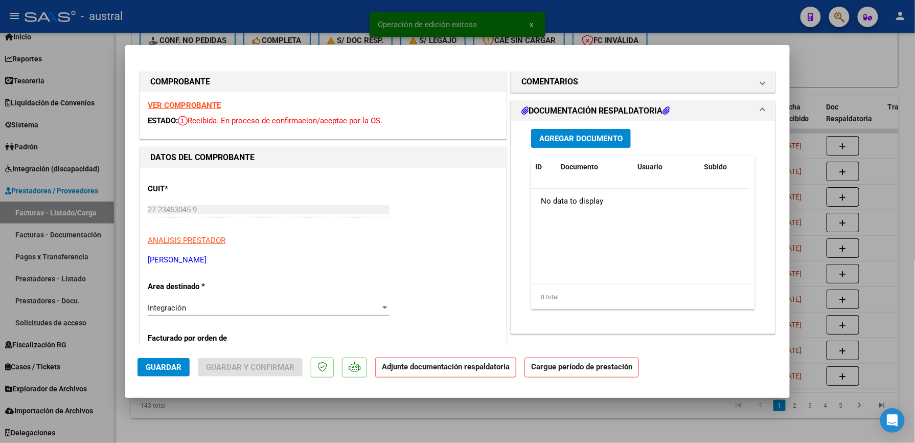
click at [187, 104] on strong "VER COMPROBANTE" at bounding box center [184, 105] width 73 height 9
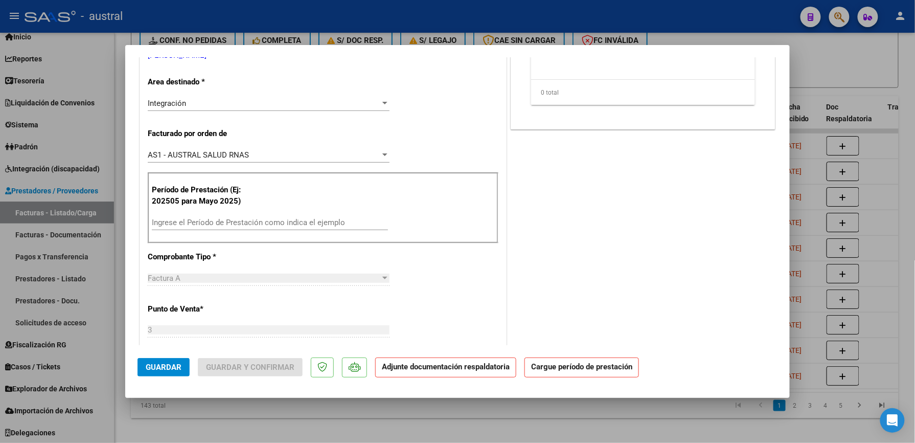
click at [288, 225] on input "Ingrese el Período de Prestación como indica el ejemplo" at bounding box center [270, 222] width 236 height 9
paste input "202509"
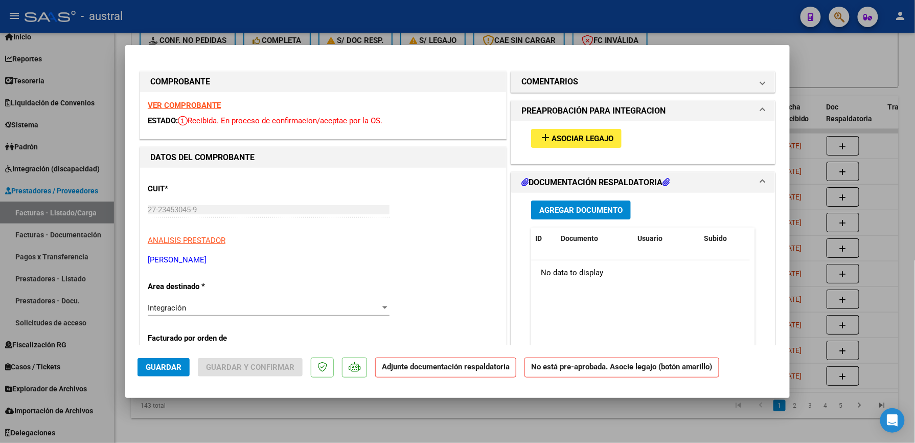
type input "202509"
click at [565, 144] on button "add Asociar Legajo" at bounding box center [576, 138] width 90 height 19
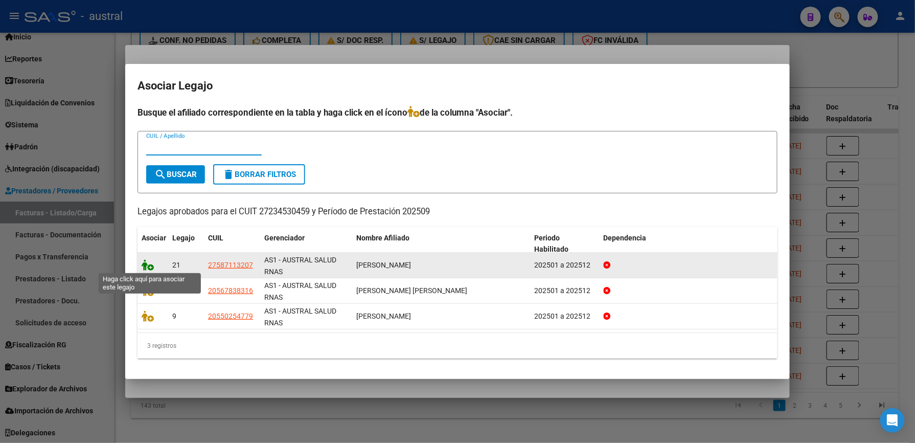
click at [150, 267] on icon at bounding box center [148, 264] width 12 height 11
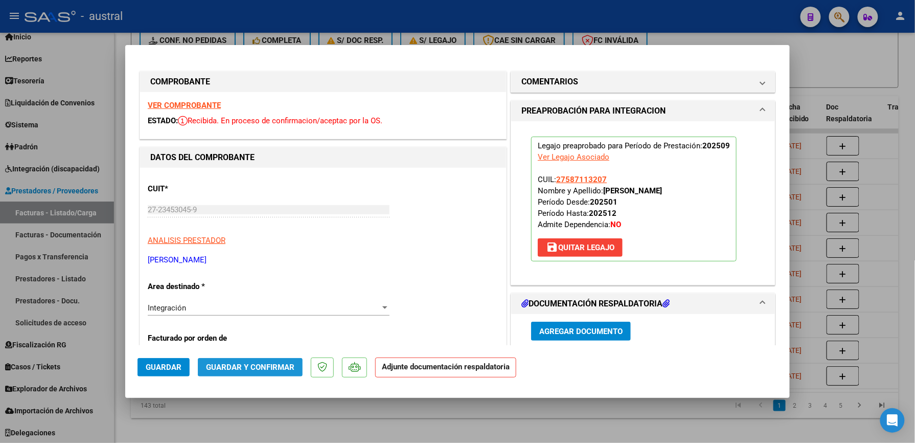
click at [265, 364] on span "Guardar y Confirmar" at bounding box center [250, 366] width 88 height 9
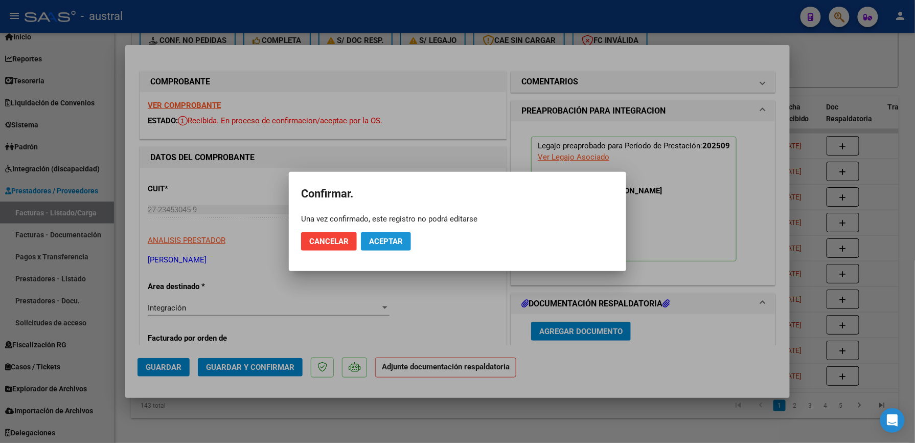
click at [389, 248] on button "Aceptar" at bounding box center [386, 241] width 50 height 18
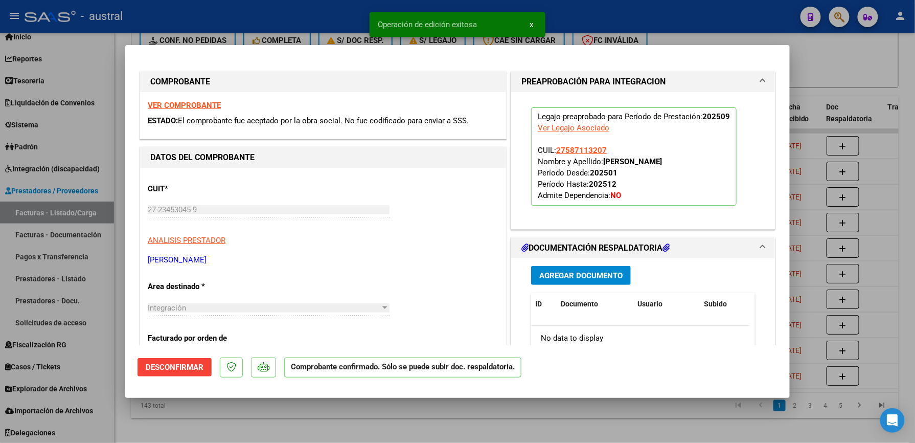
type input "$ 0,00"
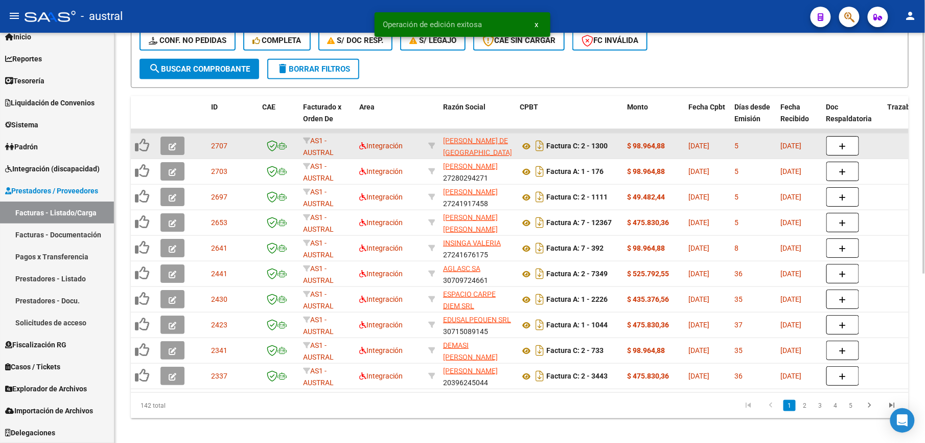
scroll to position [204, 0]
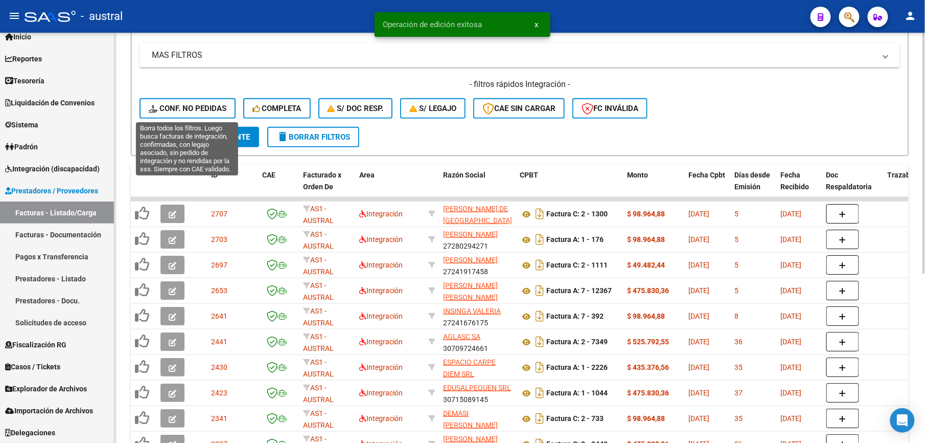
click at [200, 101] on button "Conf. no pedidas" at bounding box center [188, 108] width 96 height 20
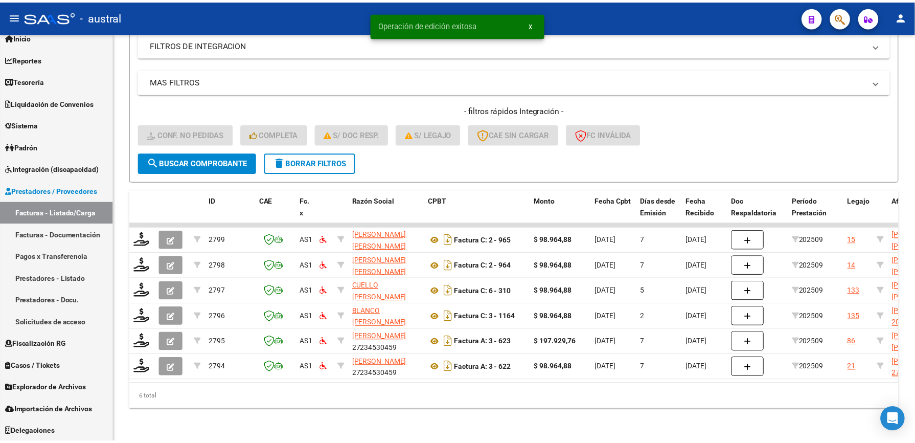
scroll to position [187, 0]
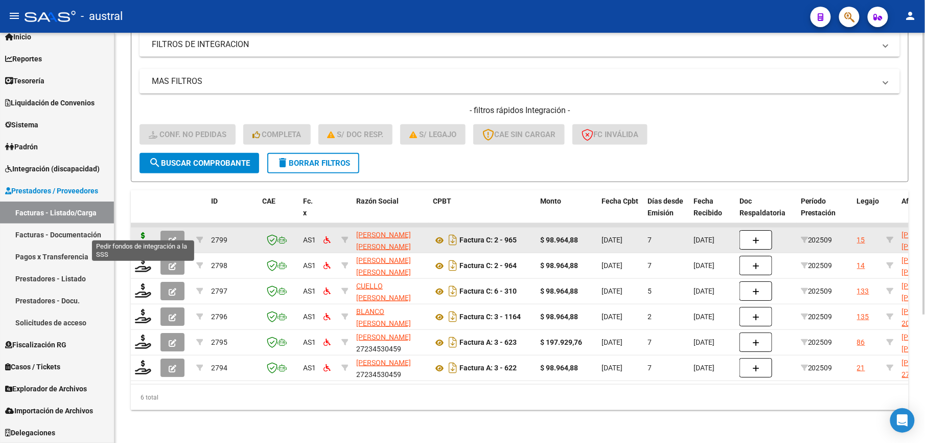
click at [139, 236] on icon at bounding box center [143, 239] width 16 height 14
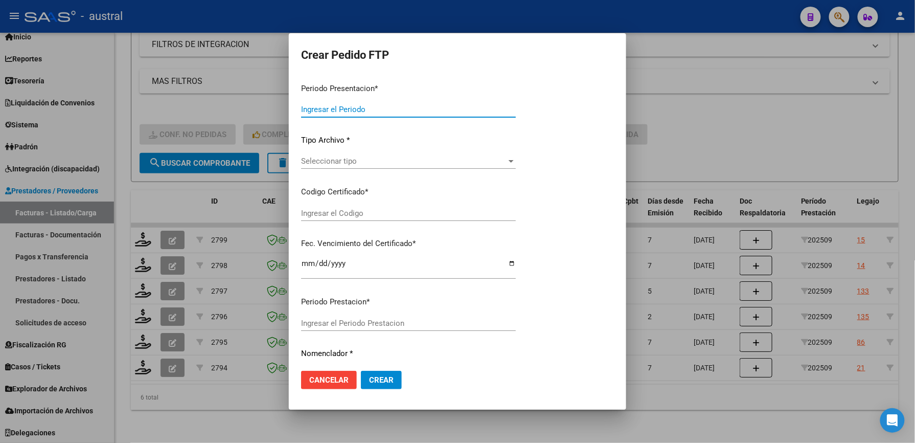
type input "202509"
type input "$ 98.964,88"
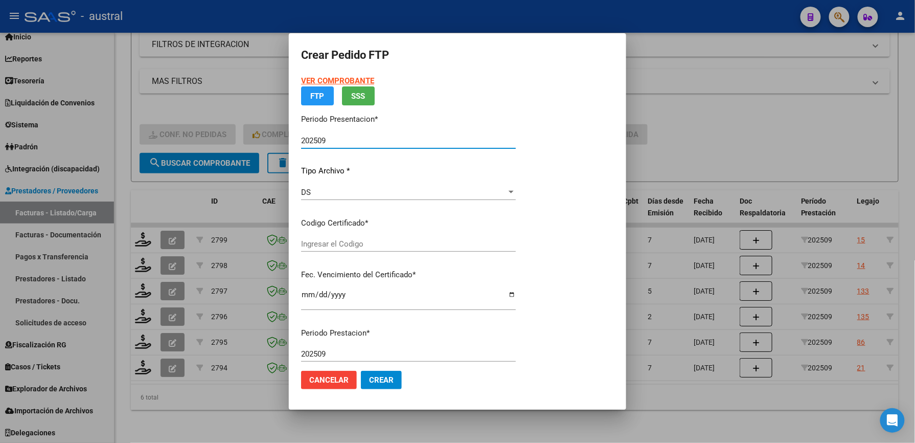
type input "7257680680"
type input "[DATE]"
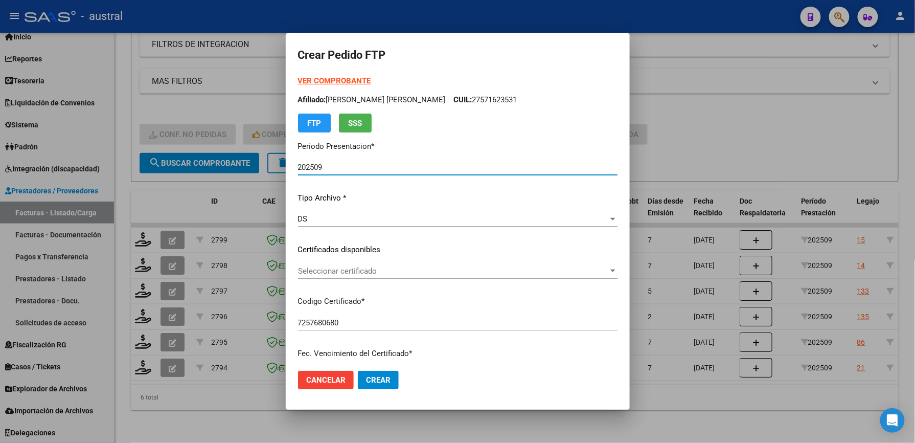
click at [345, 264] on div "Seleccionar certificado Seleccionar certificado" at bounding box center [457, 270] width 319 height 15
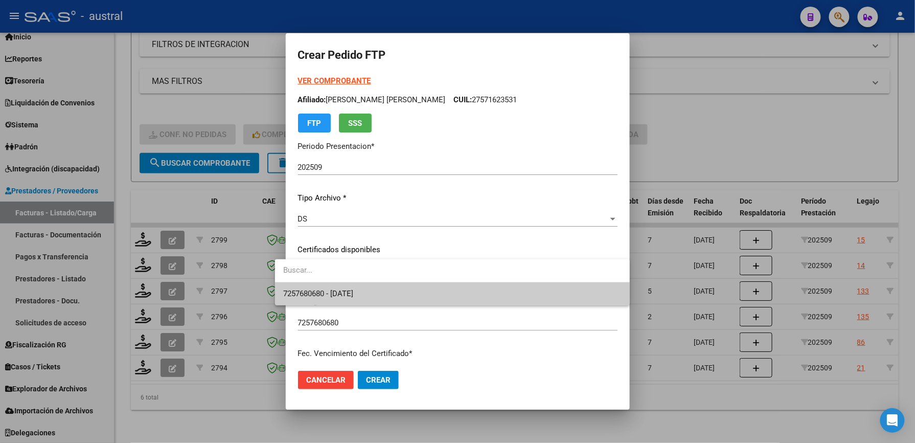
click at [379, 293] on span "7257680680 - [DATE]" at bounding box center [452, 293] width 338 height 23
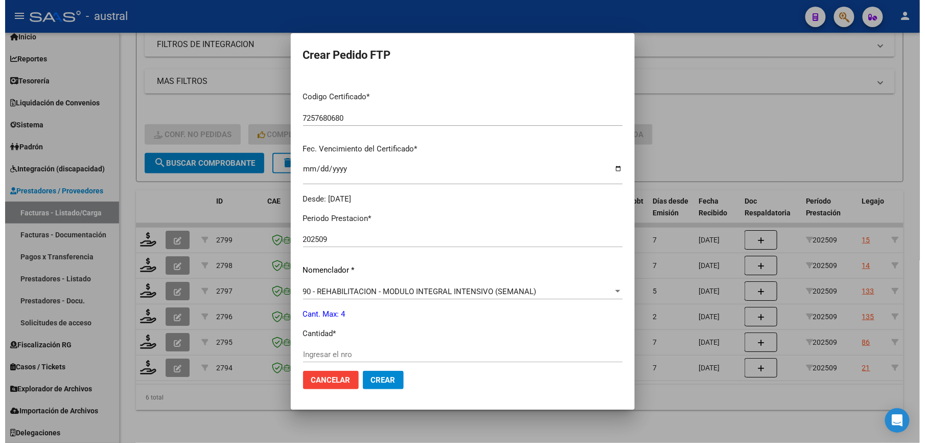
scroll to position [272, 0]
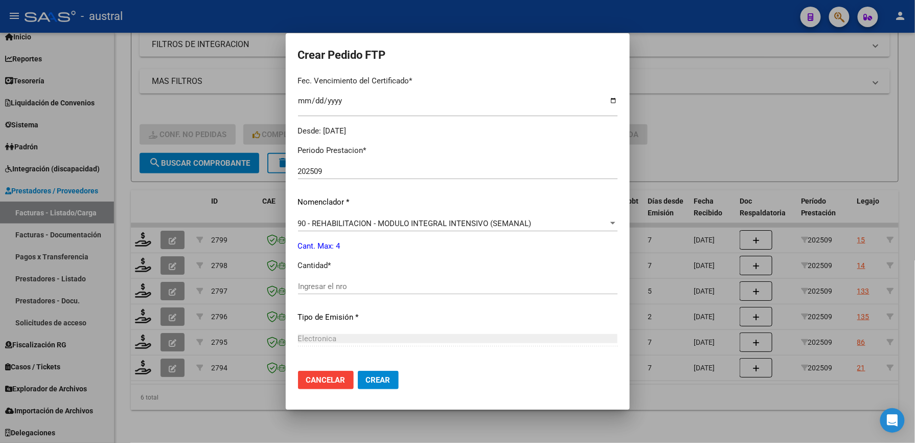
click at [379, 293] on div "Ingresar el nro" at bounding box center [457, 285] width 319 height 15
click at [378, 286] on input "Ingresar el nro" at bounding box center [457, 286] width 319 height 9
type input "4"
click at [358, 387] on button "Crear" at bounding box center [378, 379] width 41 height 18
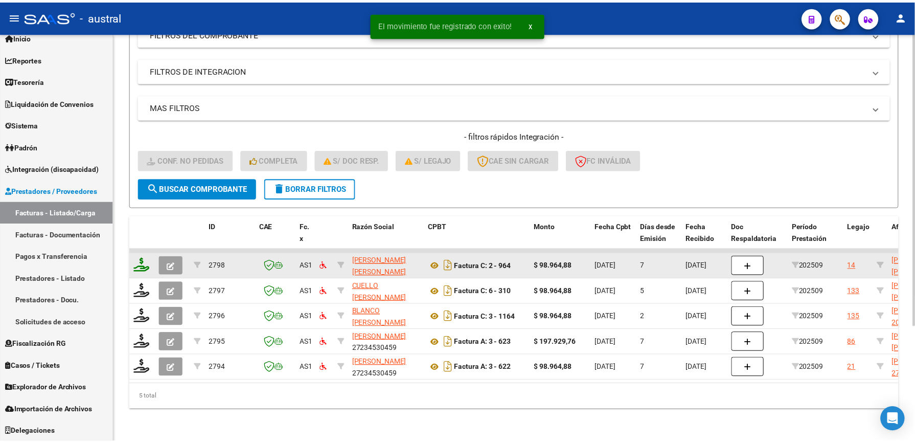
scroll to position [162, 0]
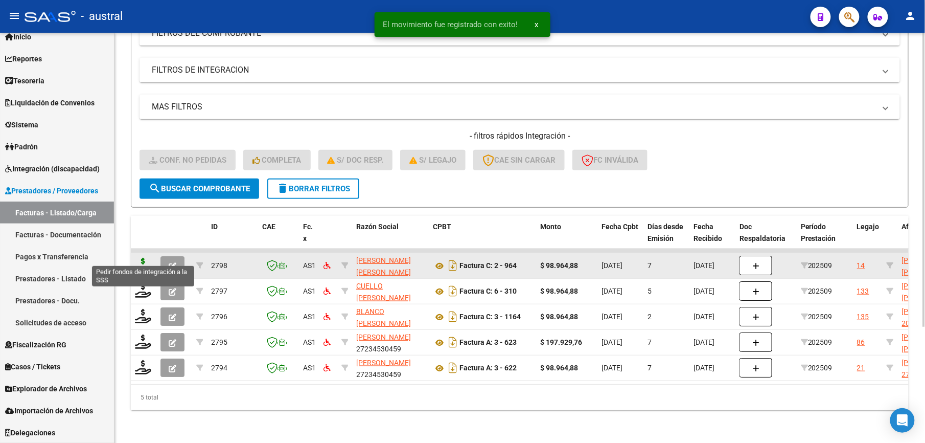
click at [142, 258] on icon at bounding box center [143, 265] width 16 height 14
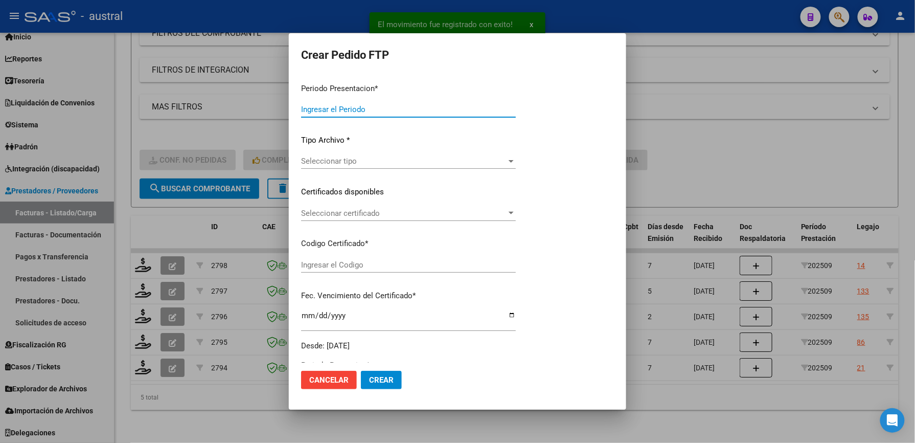
type input "202509"
type input "$ 98.964,88"
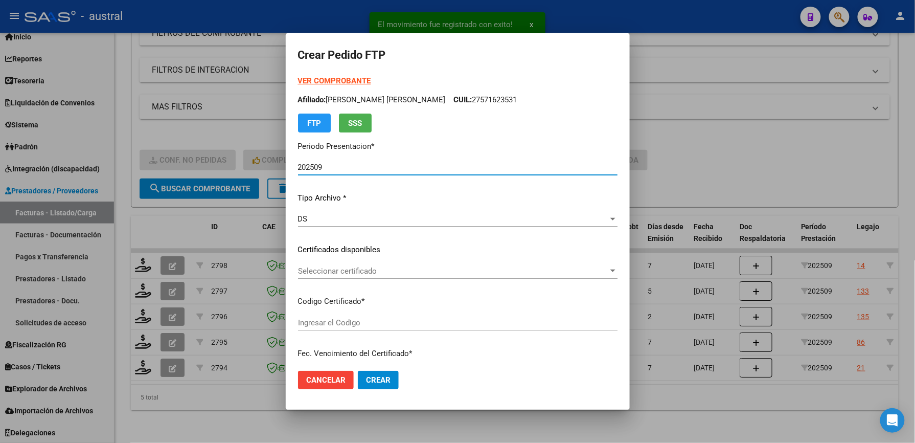
type input "9146774765"
type input "[DATE]"
click at [369, 268] on span "Seleccionar certificado" at bounding box center [453, 270] width 310 height 9
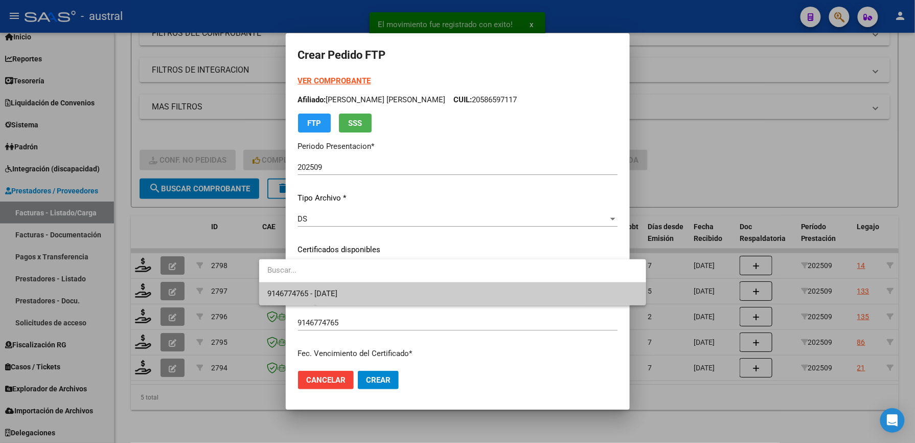
click at [401, 293] on span "9146774765 - [DATE]" at bounding box center [452, 293] width 370 height 23
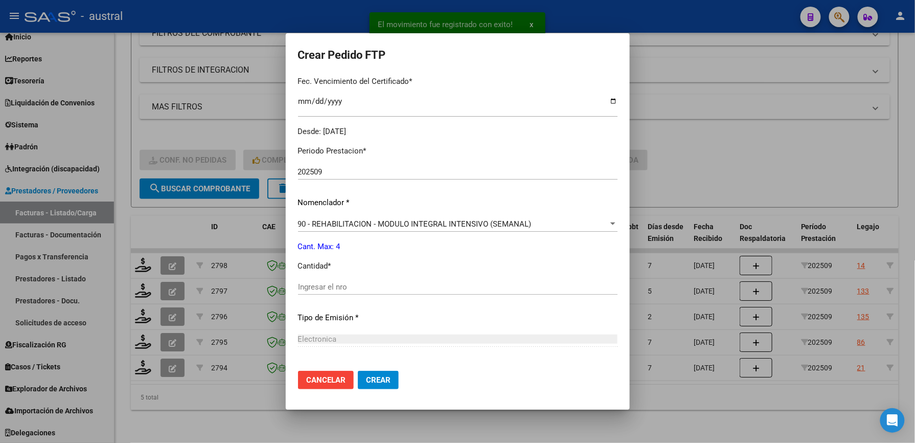
scroll to position [272, 0]
click at [407, 278] on div "Ingresar el nro" at bounding box center [457, 285] width 319 height 15
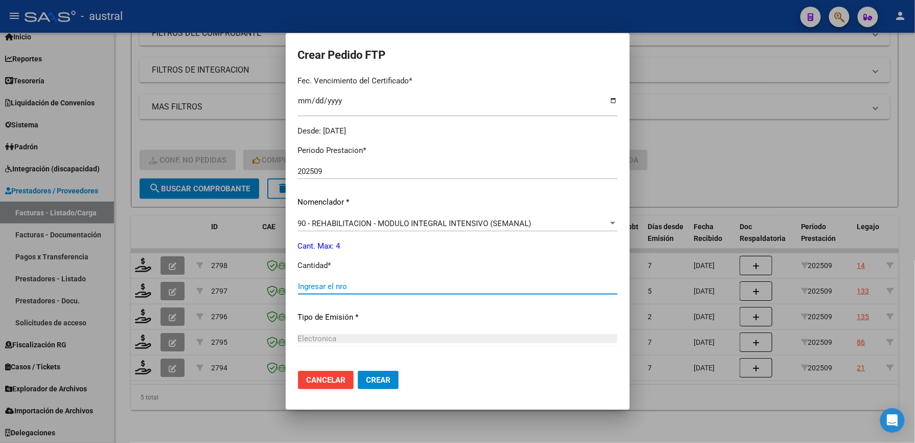
type input "1"
type input "5"
type input "4"
click at [358, 385] on button "Crear" at bounding box center [378, 379] width 41 height 18
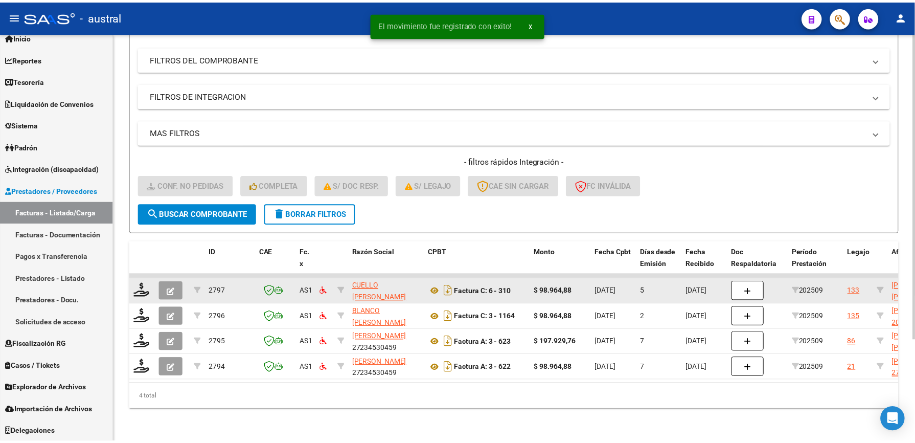
scroll to position [136, 0]
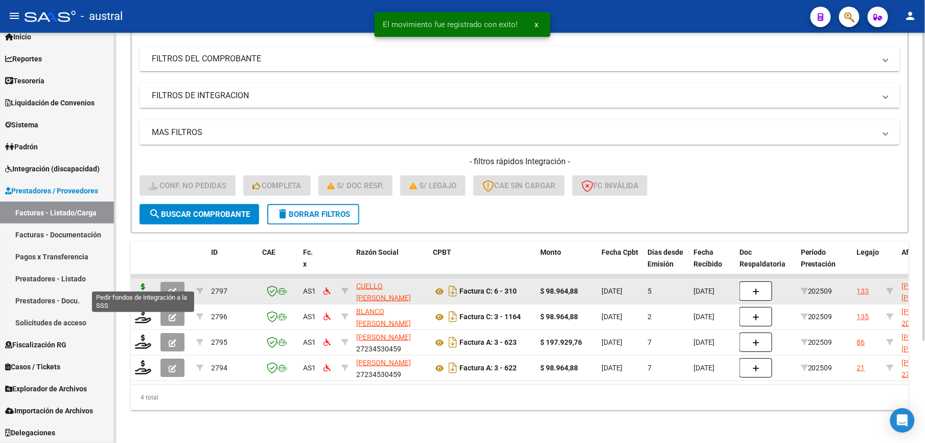
click at [144, 283] on icon at bounding box center [143, 290] width 16 height 14
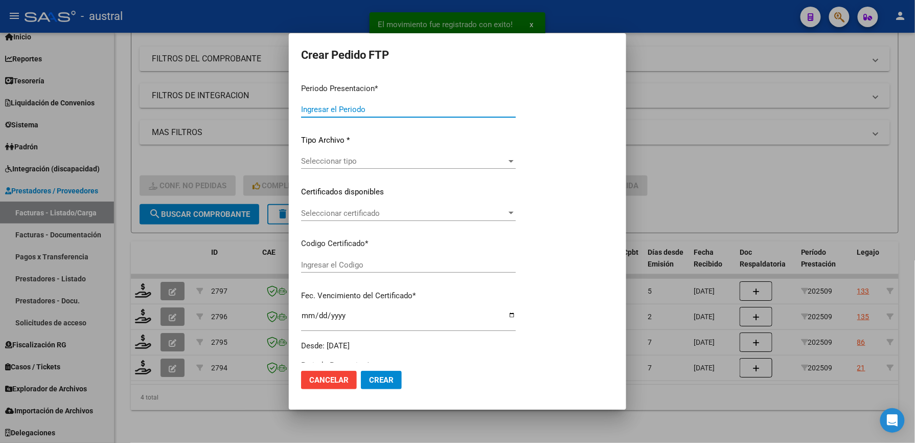
type input "202509"
type input "$ 98.964,88"
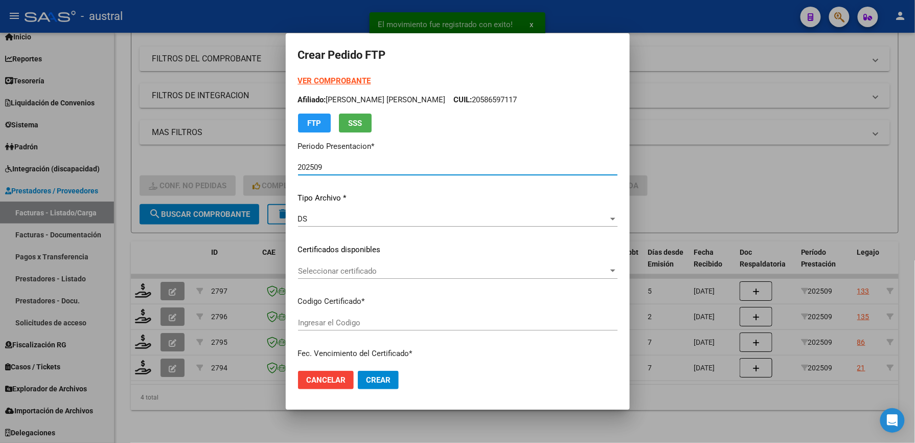
type input "95289720"
type input "[DATE]"
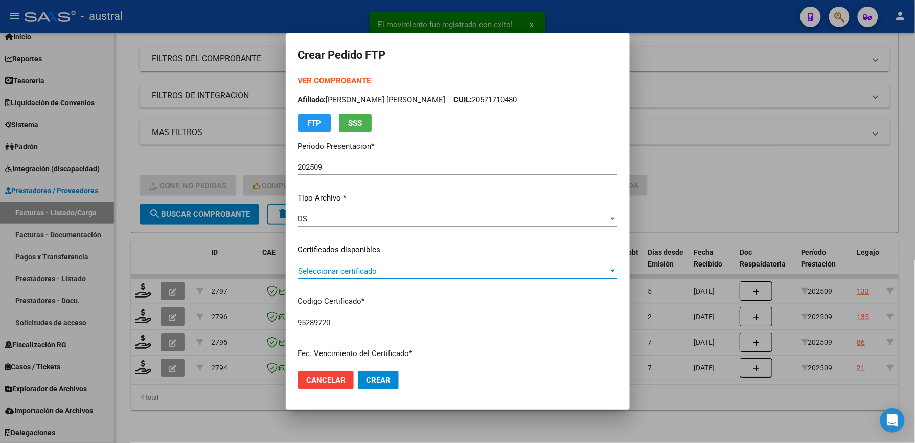
click at [360, 270] on span "Seleccionar certificado" at bounding box center [453, 270] width 310 height 9
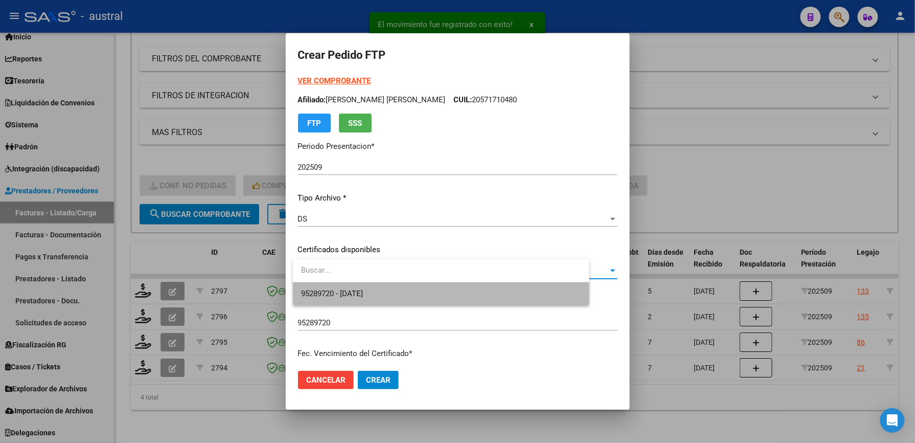
click at [393, 293] on span "95289720 - [DATE]" at bounding box center [441, 293] width 280 height 23
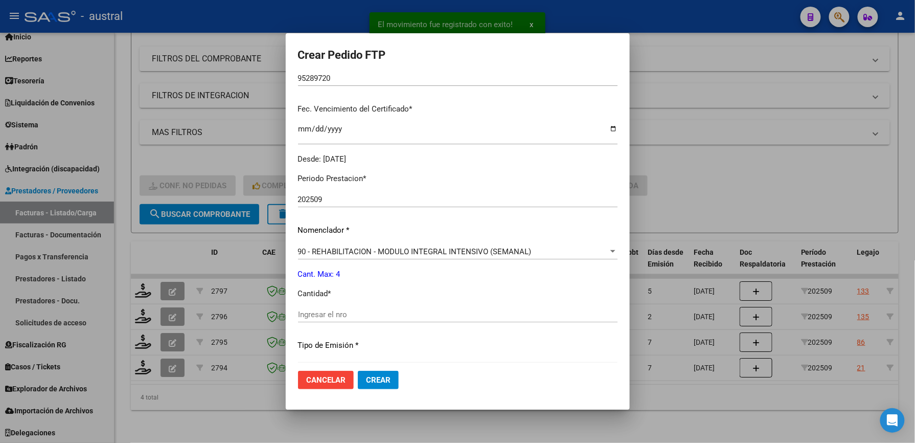
scroll to position [272, 0]
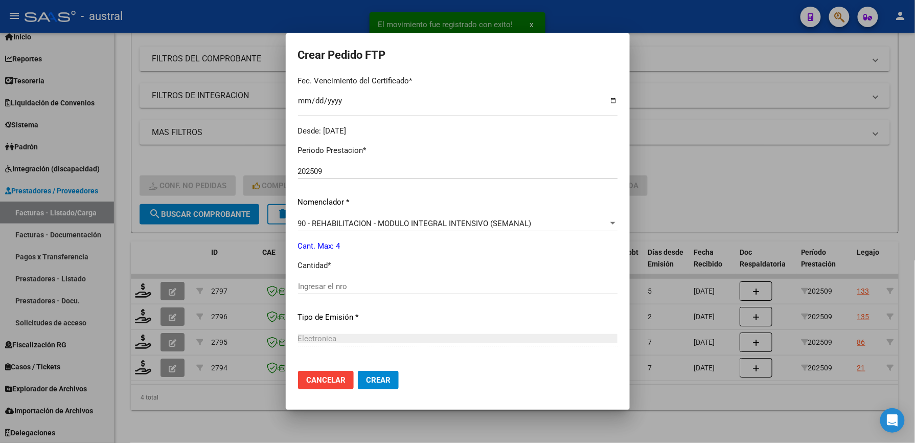
click at [380, 289] on input "Ingresar el nro" at bounding box center [457, 286] width 319 height 9
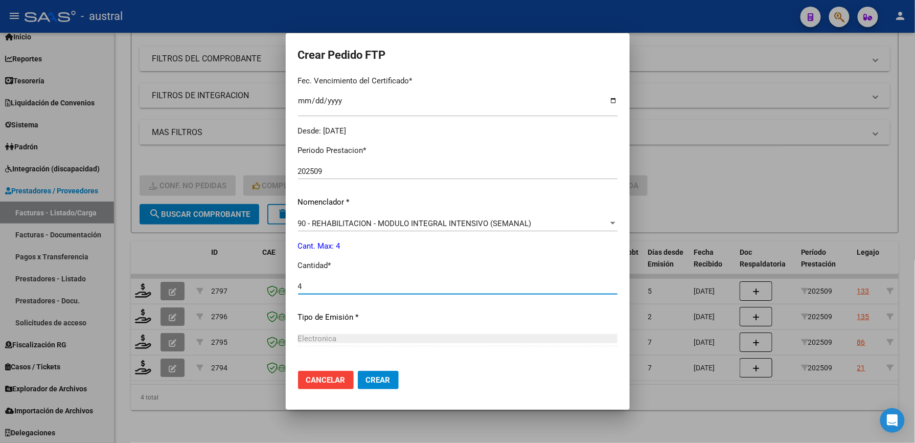
type input "4"
click at [390, 379] on span "Crear" at bounding box center [378, 379] width 25 height 9
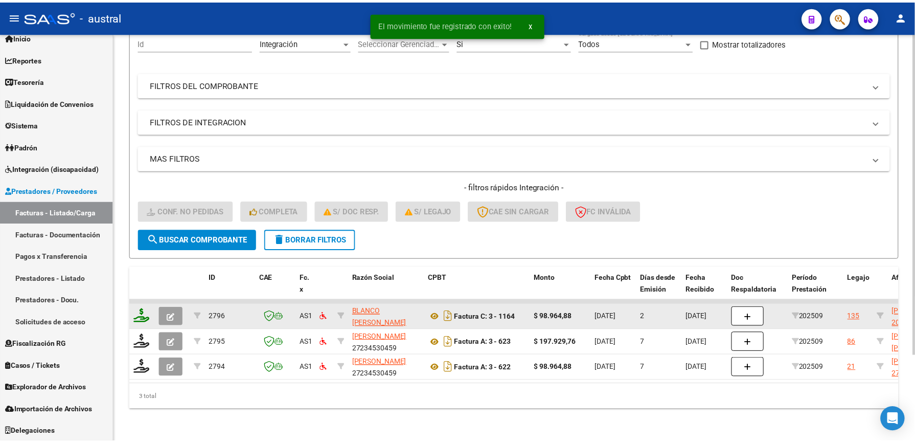
scroll to position [111, 0]
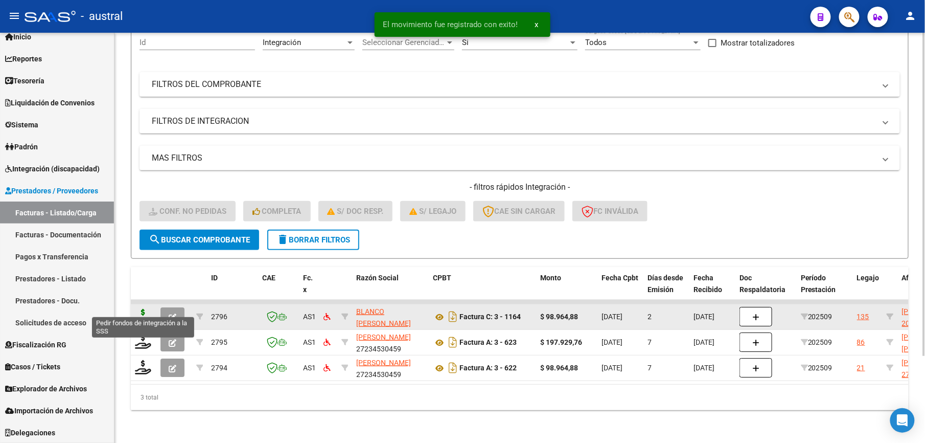
click at [145, 311] on icon at bounding box center [143, 316] width 16 height 14
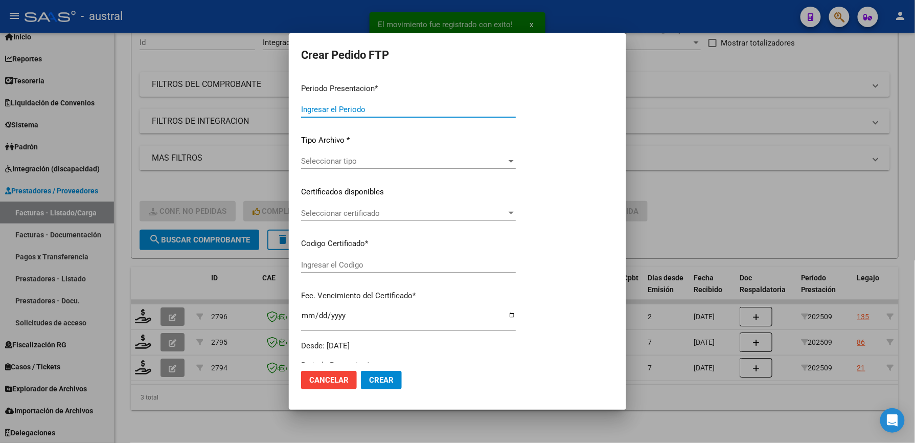
type input "202509"
type input "$ 98.964,88"
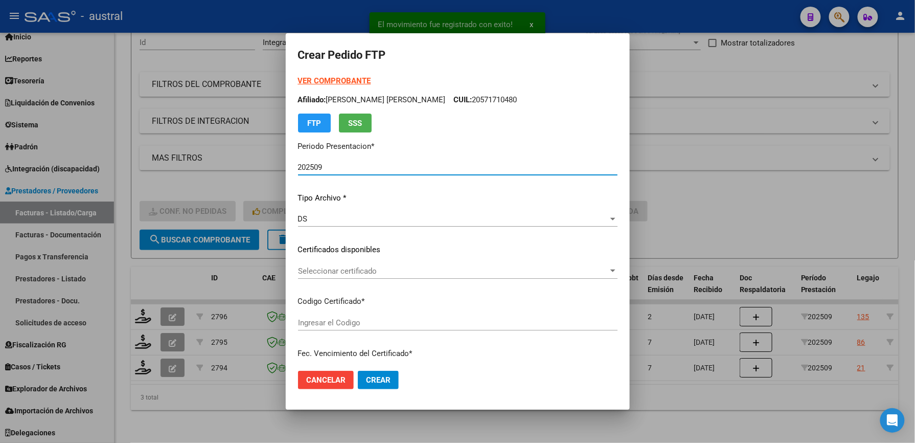
type input "2065502813"
type input "[DATE]"
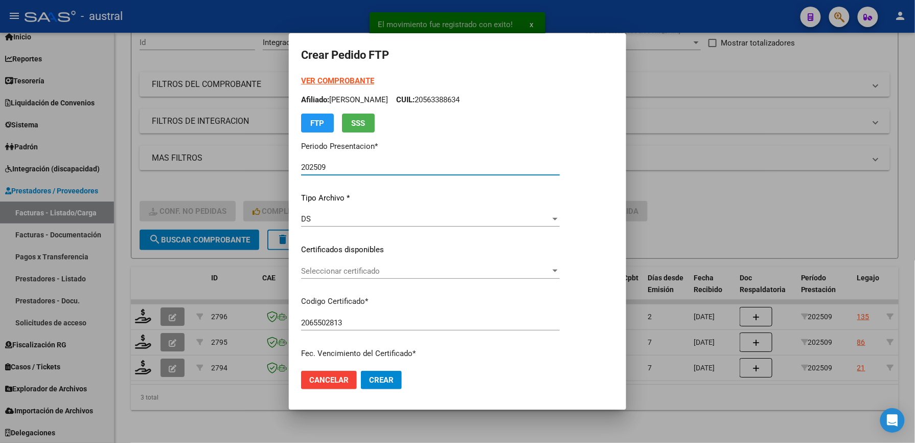
click at [411, 271] on span "Seleccionar certificado" at bounding box center [425, 270] width 249 height 9
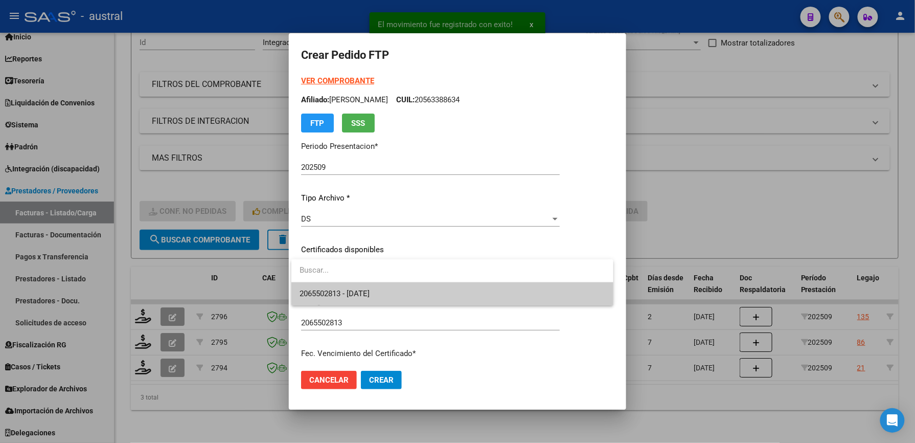
click at [422, 300] on span "2065502813 - [DATE]" at bounding box center [452, 293] width 306 height 23
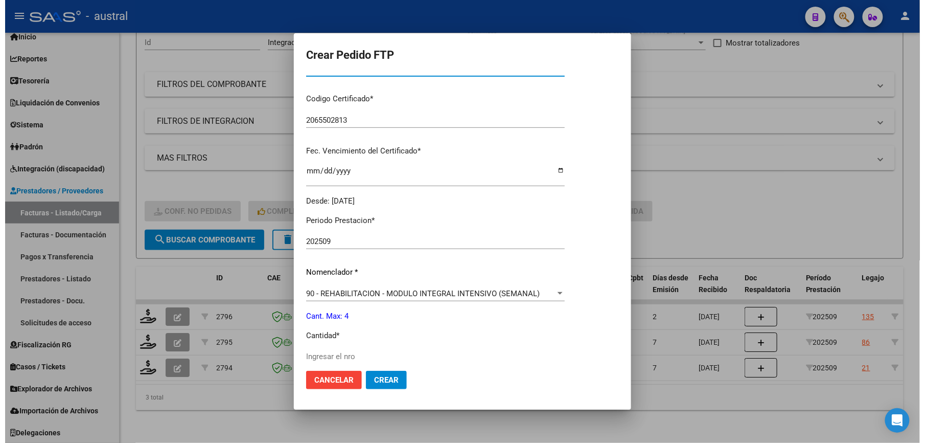
scroll to position [204, 0]
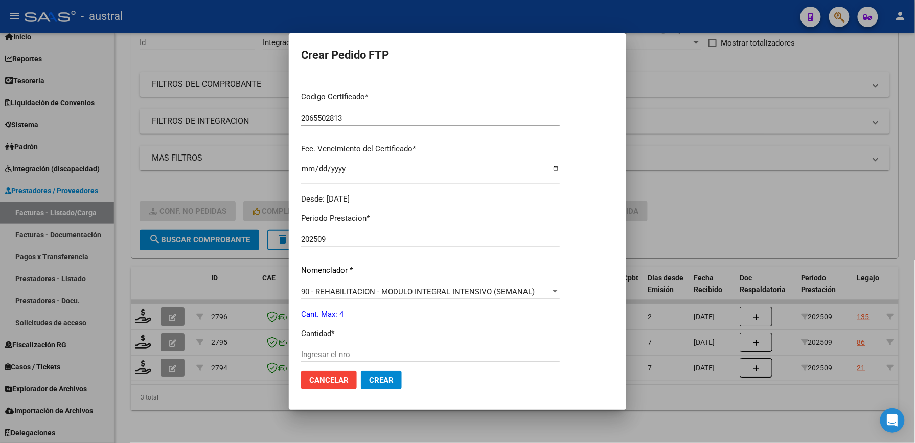
click at [393, 365] on mat-dialog-actions "Cancelar Crear" at bounding box center [457, 379] width 313 height 35
click at [393, 362] on div "Ingresar el nro" at bounding box center [430, 353] width 259 height 15
click at [391, 362] on div "Ingresar el nro" at bounding box center [430, 353] width 259 height 15
click at [392, 357] on input "Ingresar el nro" at bounding box center [430, 354] width 259 height 9
type input "4"
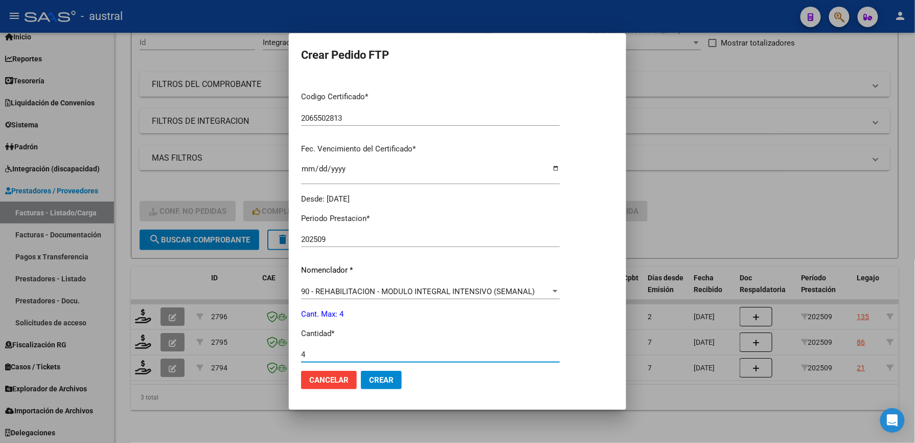
click at [381, 384] on span "Crear" at bounding box center [381, 379] width 25 height 9
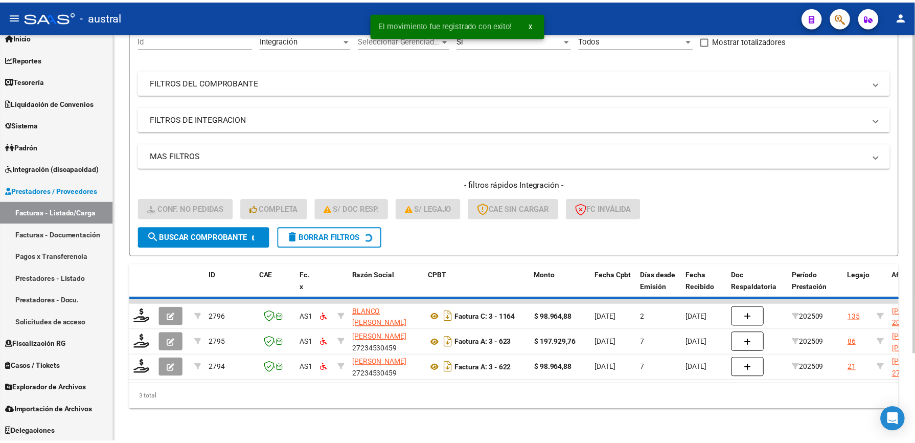
scroll to position [85, 0]
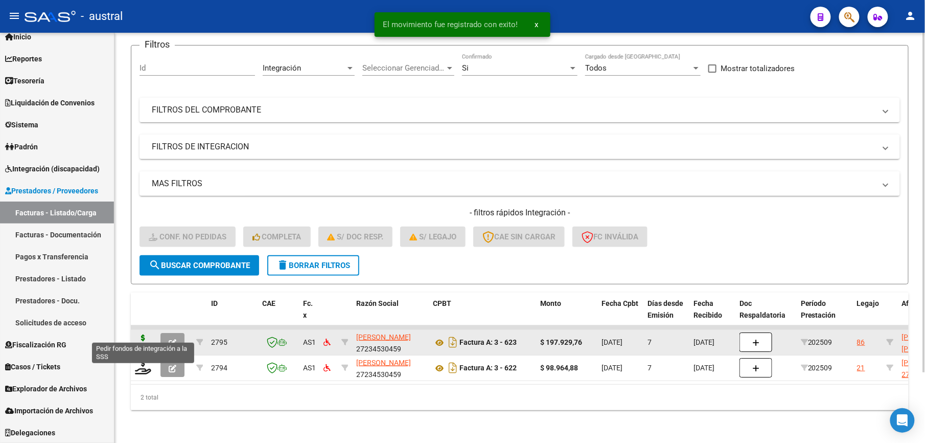
click at [140, 334] on icon at bounding box center [143, 341] width 16 height 14
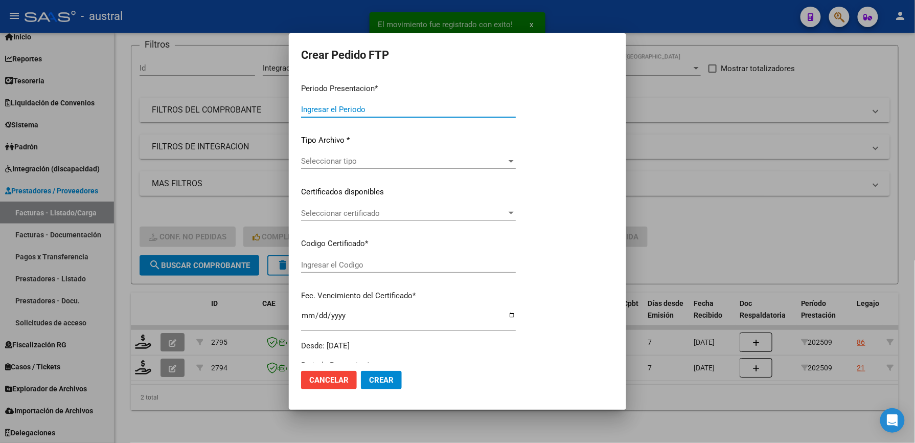
type input "202509"
type input "$ 197.929,76"
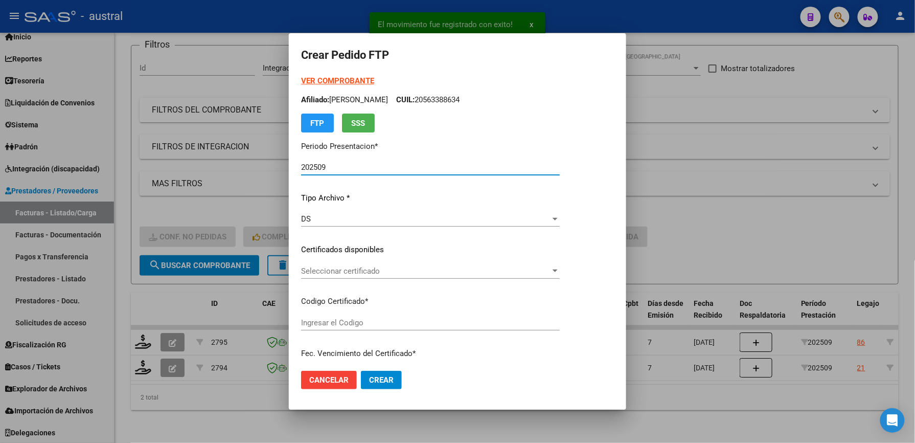
type input "5484791984"
type input "[DATE]"
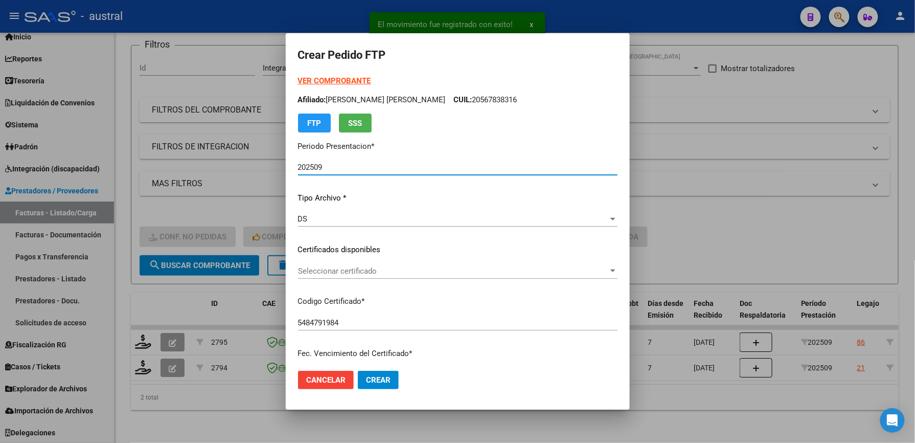
click at [345, 274] on span "Seleccionar certificado" at bounding box center [453, 270] width 310 height 9
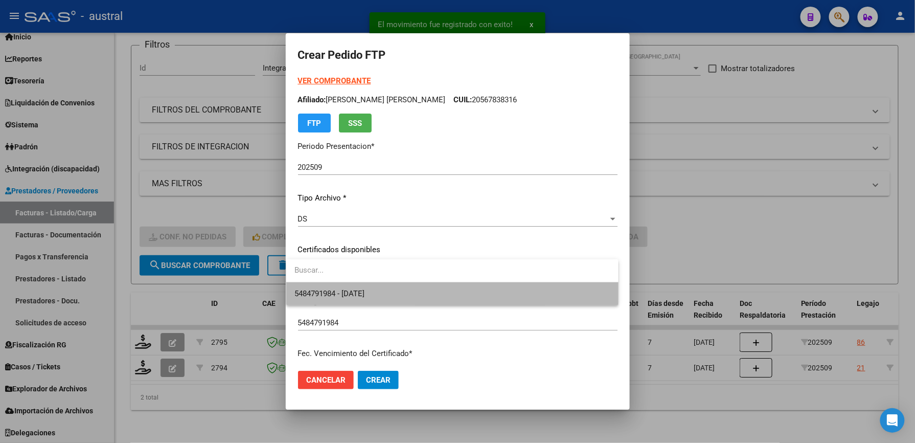
click at [387, 293] on span "5484791984 - [DATE]" at bounding box center [452, 293] width 316 height 23
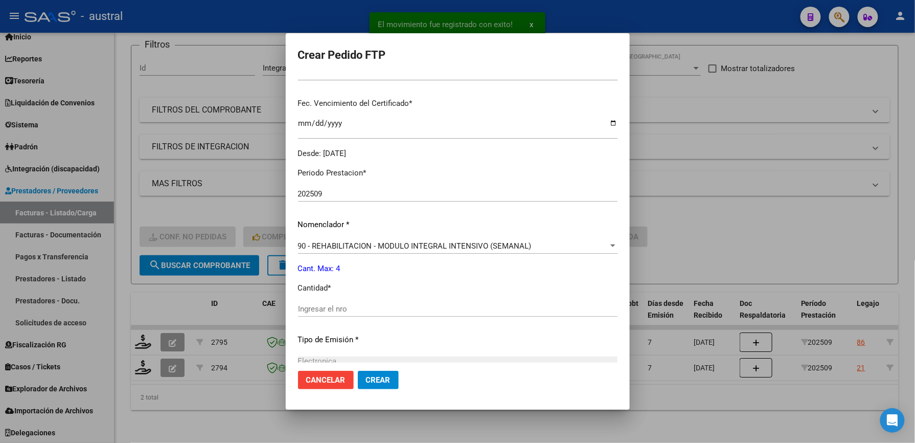
scroll to position [272, 0]
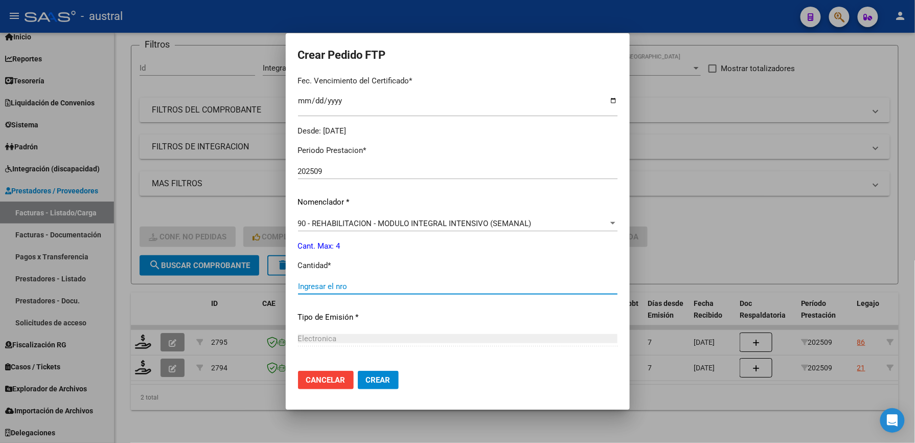
click at [353, 288] on input "Ingresar el nro" at bounding box center [457, 286] width 319 height 9
type input "4"
click at [377, 373] on button "Crear" at bounding box center [378, 379] width 41 height 18
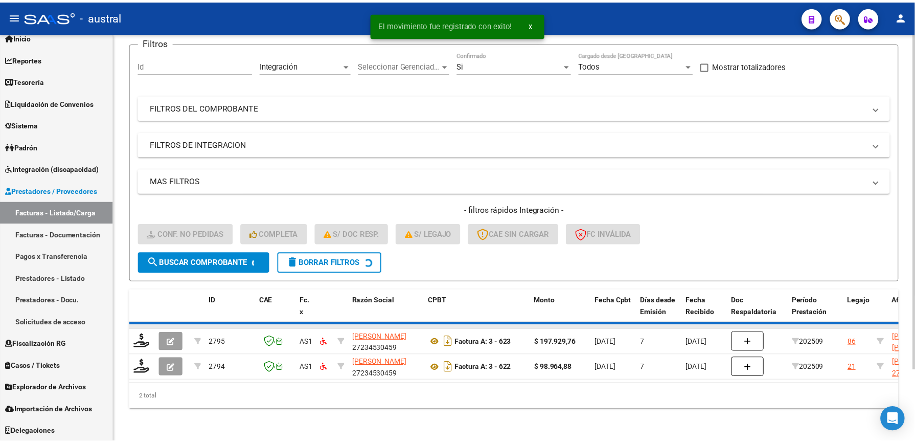
scroll to position [60, 0]
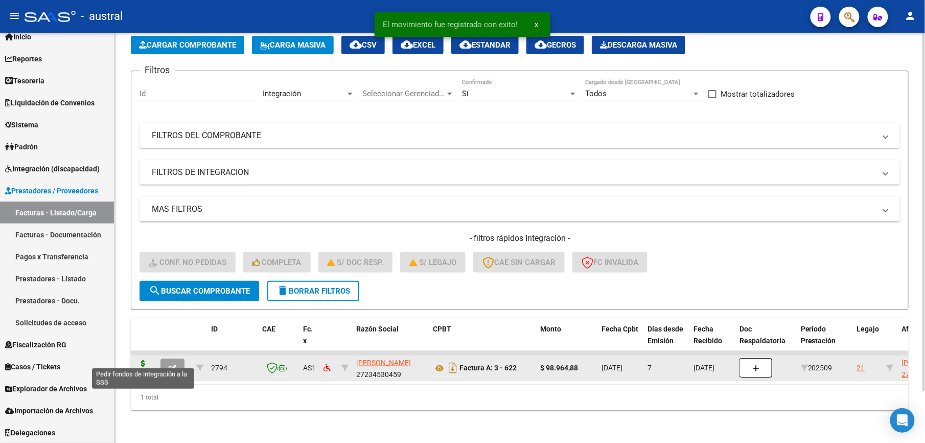
click at [146, 360] on icon at bounding box center [143, 367] width 16 height 14
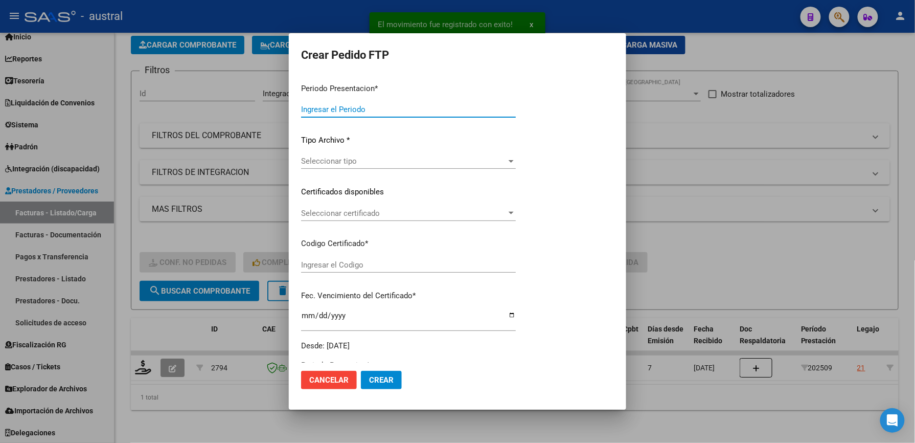
type input "202509"
type input "$ 98.964,88"
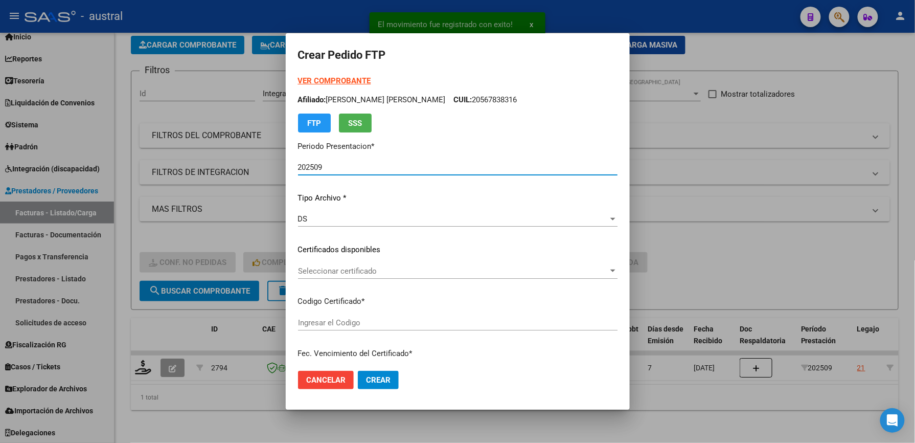
type input "8873343176"
type input "[DATE]"
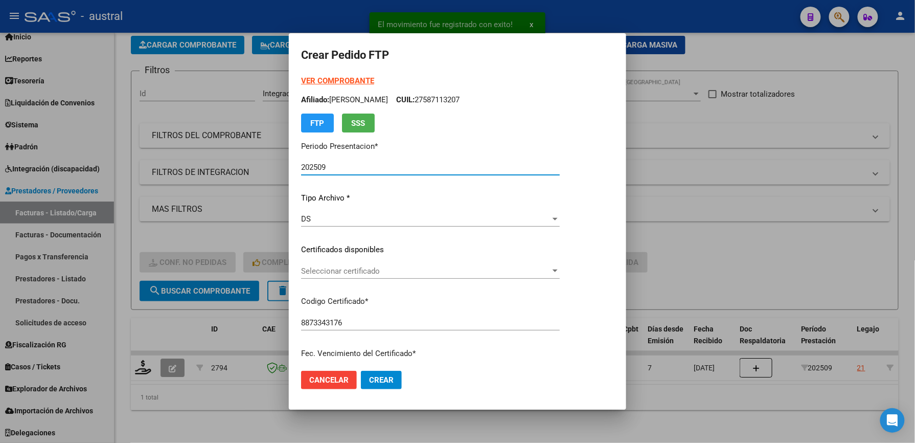
click at [368, 270] on span "Seleccionar certificado" at bounding box center [425, 270] width 249 height 9
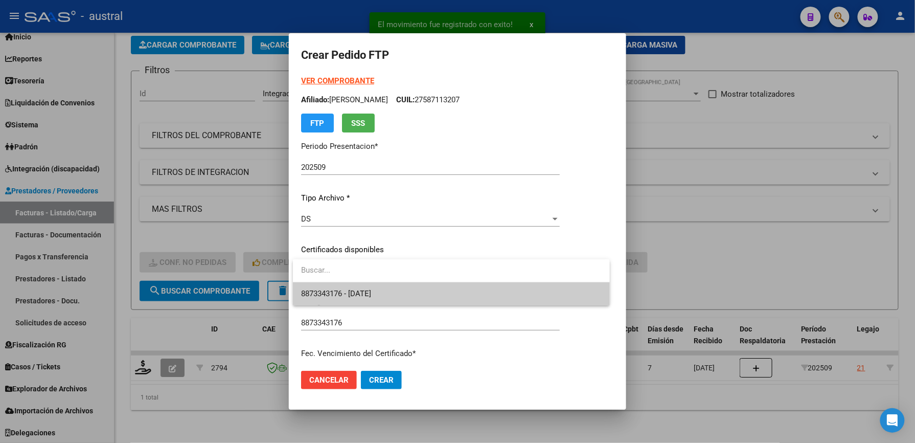
click at [405, 294] on span "8873343176 - [DATE]" at bounding box center [451, 293] width 300 height 23
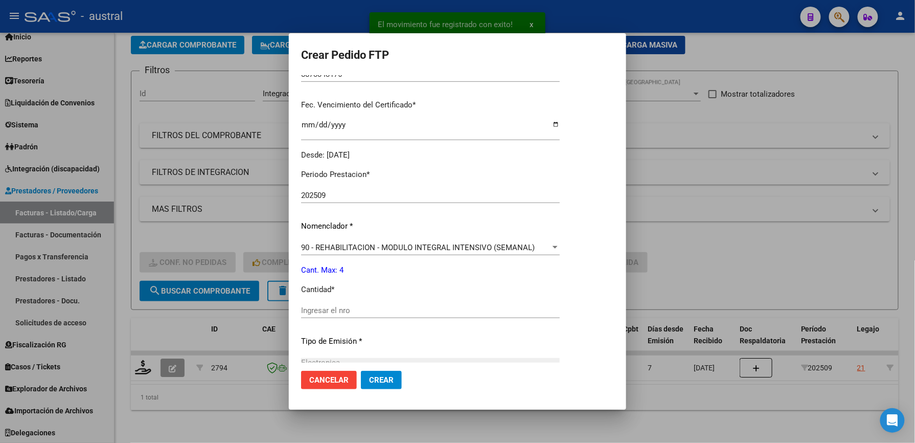
scroll to position [272, 0]
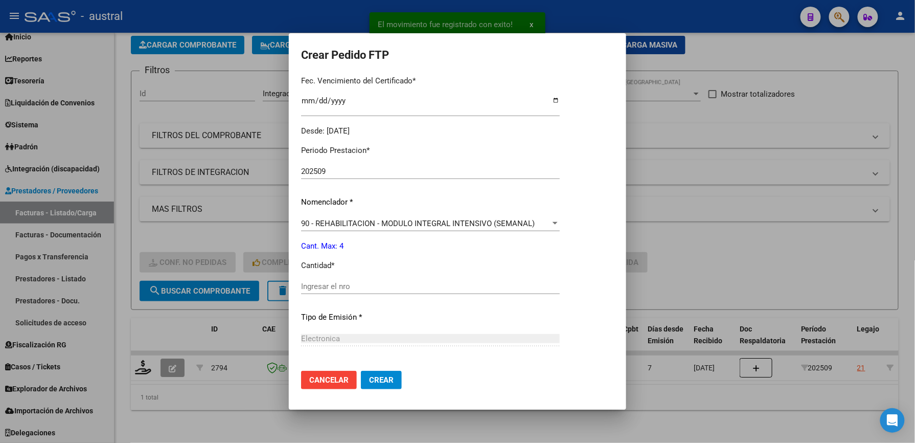
click at [336, 283] on input "Ingresar el nro" at bounding box center [430, 286] width 259 height 9
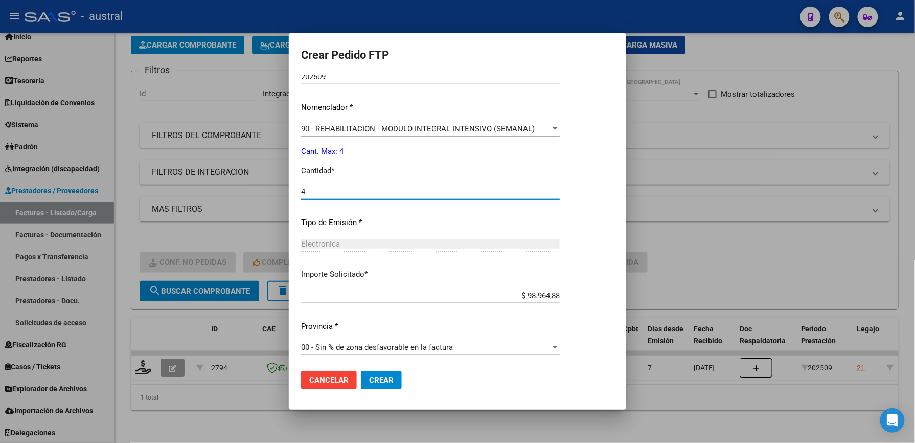
scroll to position [368, 0]
type input "4"
click at [385, 385] on button "Crear" at bounding box center [381, 379] width 41 height 18
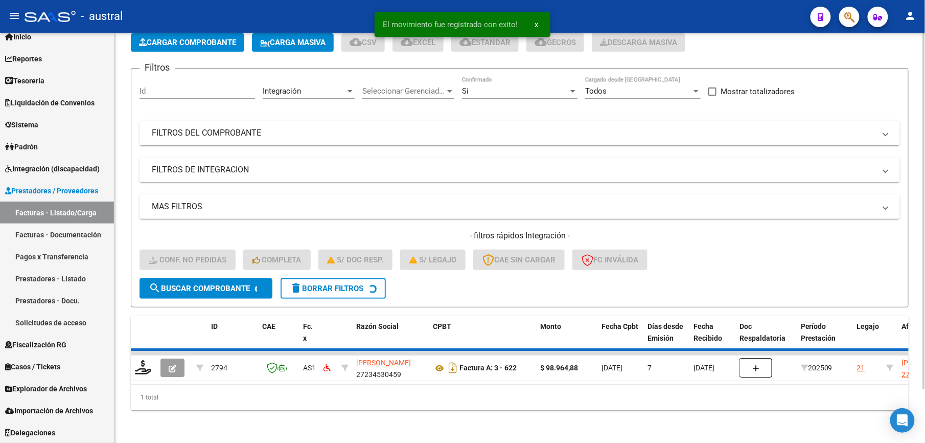
scroll to position [41, 0]
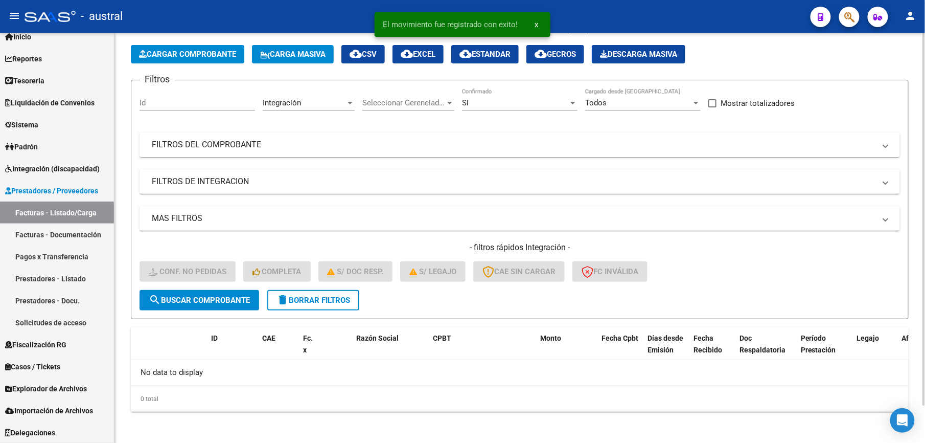
click at [314, 305] on button "delete Borrar Filtros" at bounding box center [313, 300] width 92 height 20
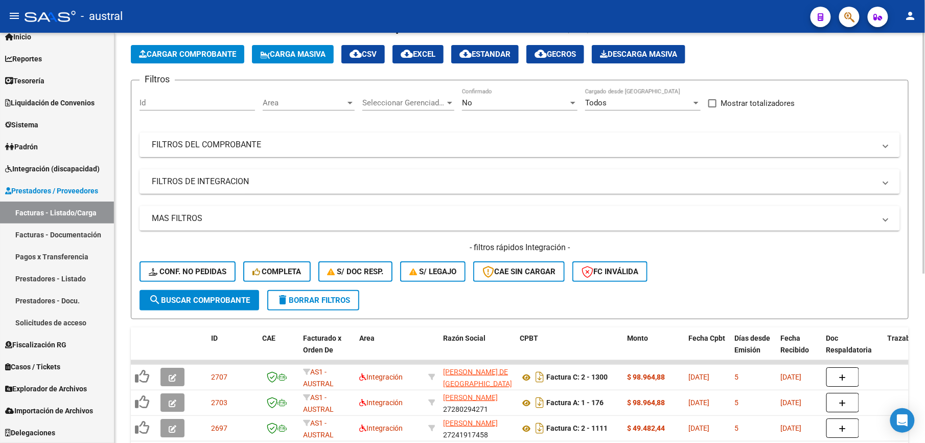
click at [311, 307] on button "delete Borrar Filtros" at bounding box center [313, 300] width 92 height 20
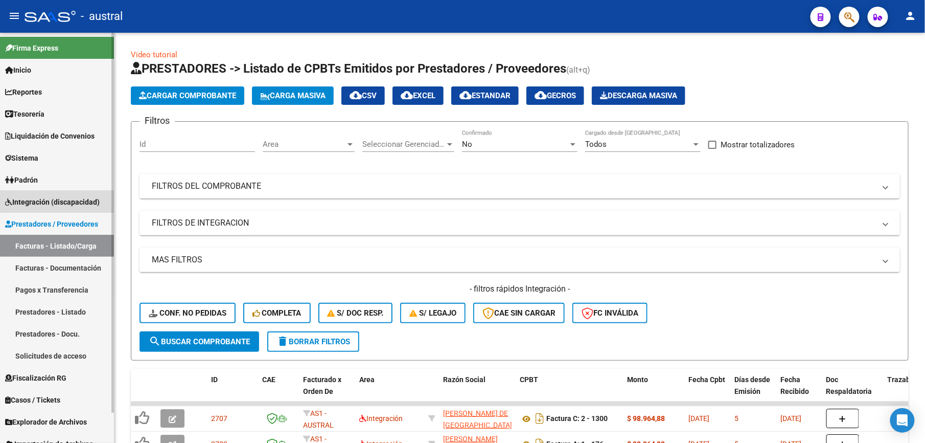
click at [35, 196] on span "Integración (discapacidad)" at bounding box center [52, 201] width 95 height 11
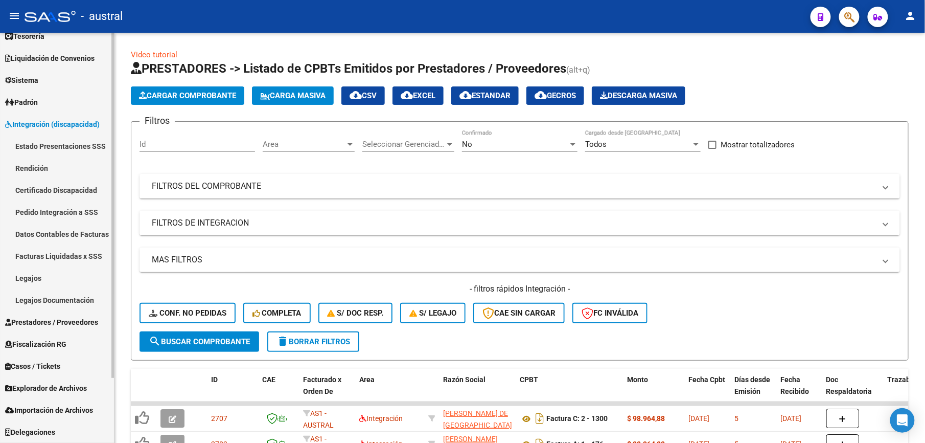
click at [59, 316] on span "Prestadores / Proveedores" at bounding box center [51, 321] width 93 height 11
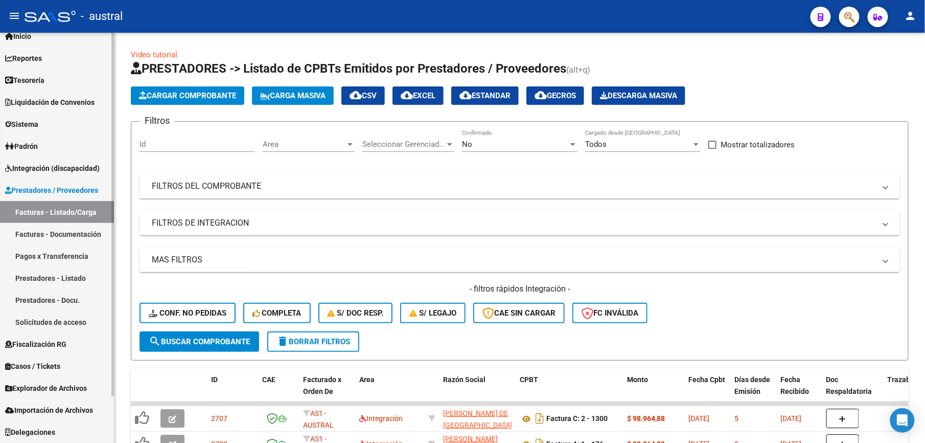
scroll to position [33, 0]
click at [60, 171] on span "Integración (discapacidad)" at bounding box center [52, 168] width 95 height 11
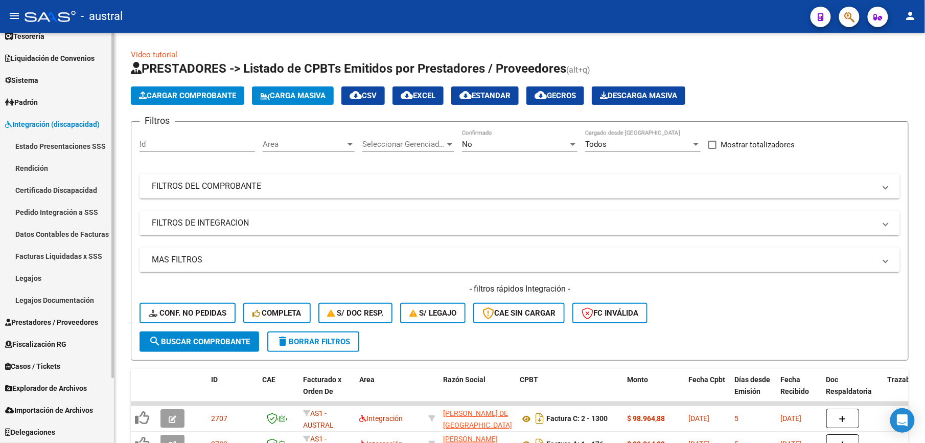
click at [79, 319] on span "Prestadores / Proveedores" at bounding box center [51, 321] width 93 height 11
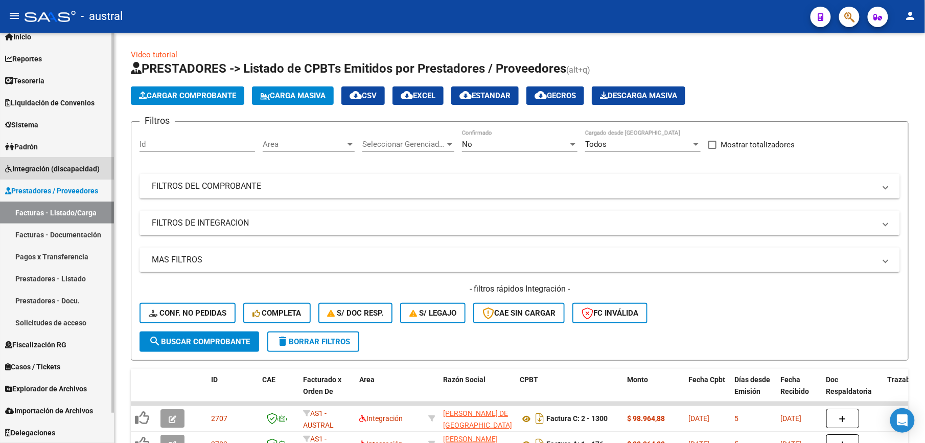
click at [69, 168] on span "Integración (discapacidad)" at bounding box center [52, 168] width 95 height 11
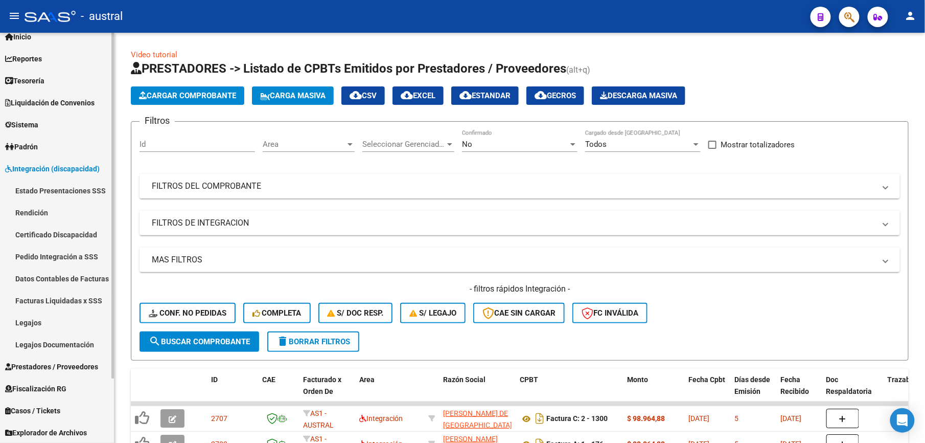
click at [57, 233] on link "Certificado Discapacidad" at bounding box center [57, 234] width 114 height 22
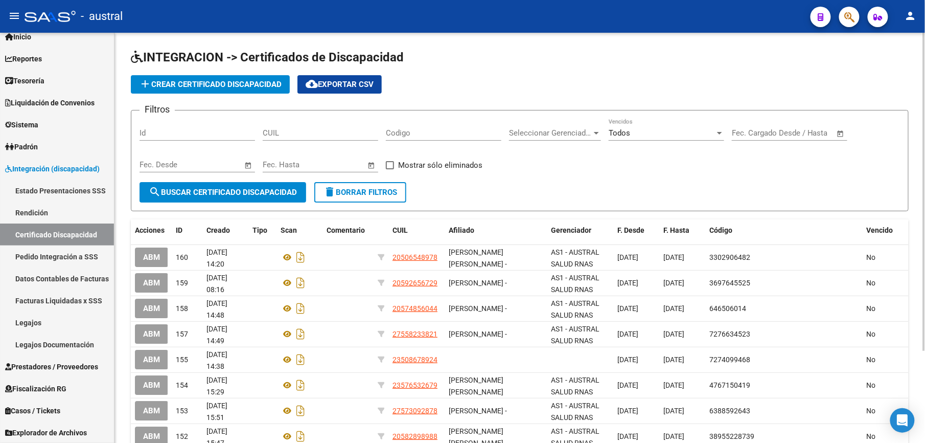
click at [323, 130] on input "CUIL" at bounding box center [320, 132] width 115 height 9
paste input "20-54888769-1"
type input "20-54888769-1"
click at [267, 191] on span "search Buscar Certificado Discapacidad" at bounding box center [223, 192] width 148 height 9
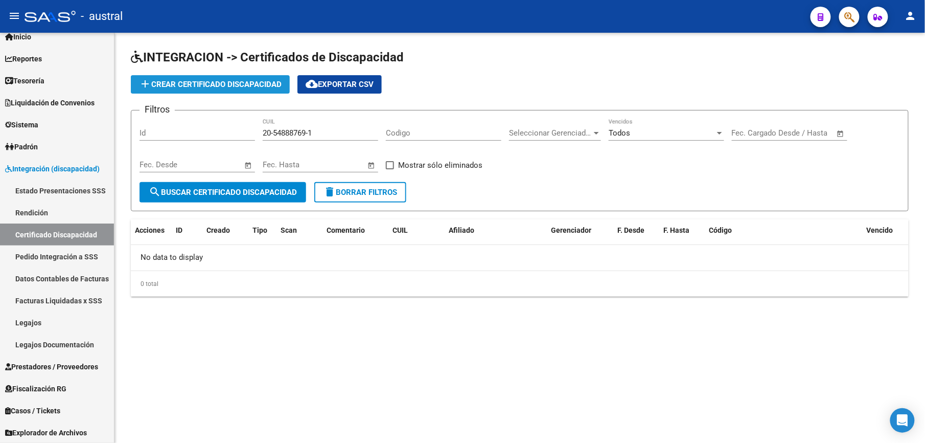
click at [239, 85] on span "add Crear Certificado Discapacidad" at bounding box center [210, 84] width 143 height 9
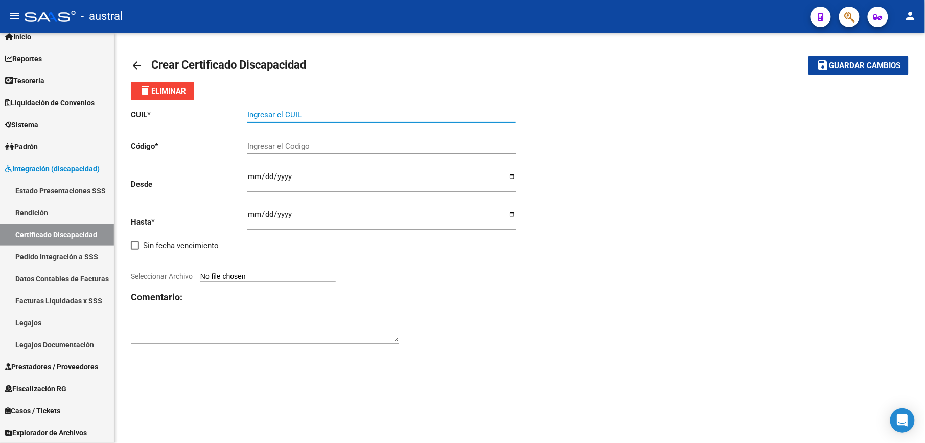
click at [327, 115] on input "Ingresar el CUIL" at bounding box center [381, 114] width 268 height 9
paste input "20-54888769-1"
type input "20-54888769-1"
click at [311, 152] on div "Ingresar el Codigo" at bounding box center [381, 143] width 268 height 22
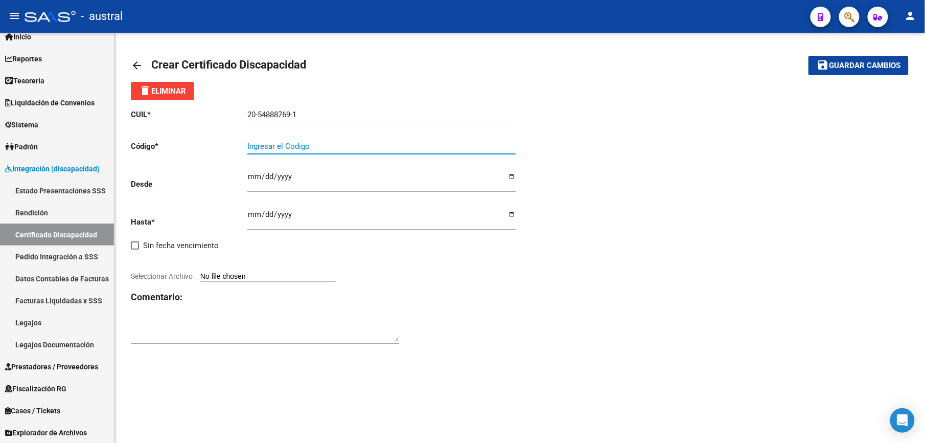
click at [311, 146] on input "Ingresar el Codigo" at bounding box center [381, 146] width 268 height 9
click at [247, 180] on input "Ingresar fec. Desde" at bounding box center [381, 180] width 268 height 16
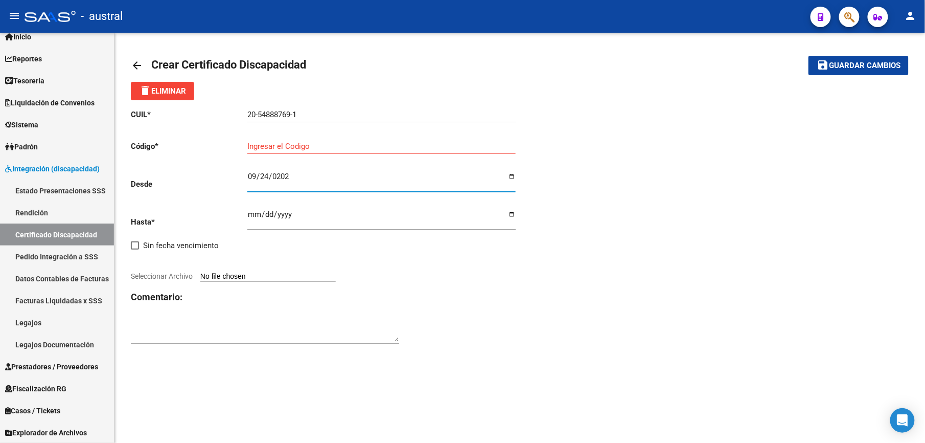
type input "2025-09-24"
click at [248, 211] on input "Ingresar fec. Hasta" at bounding box center [381, 218] width 268 height 16
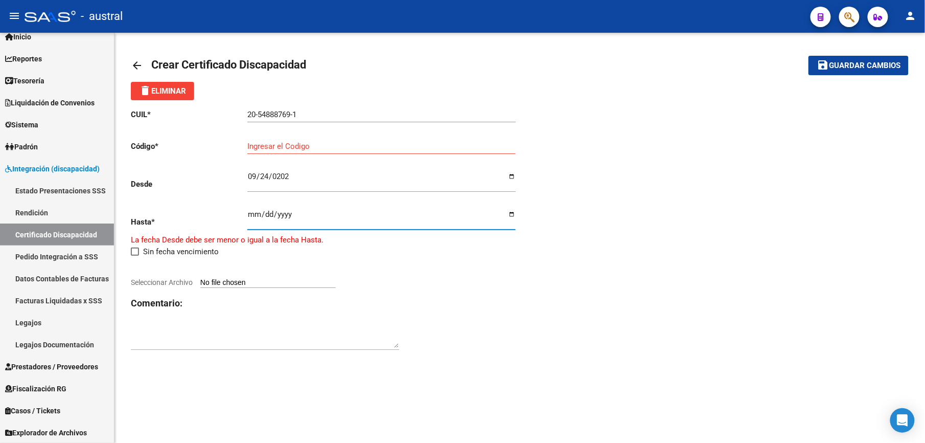
type input "0274-09-24"
type input "2027-09-24"
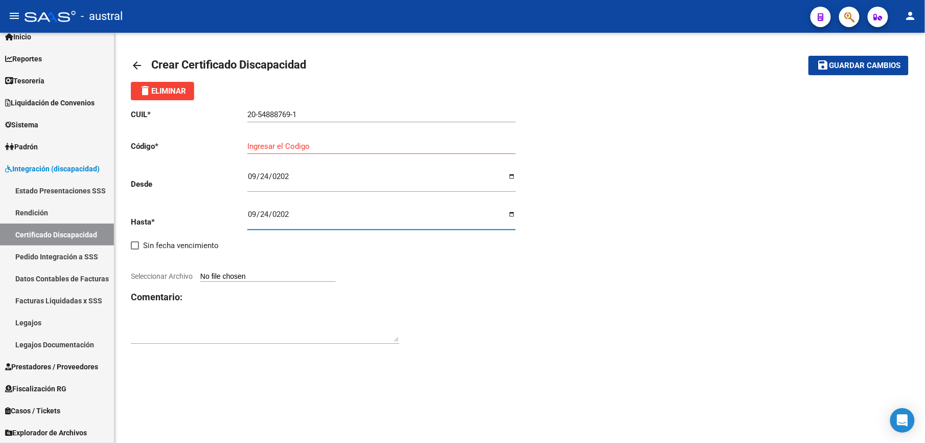
click at [260, 276] on input "Seleccionar Archivo" at bounding box center [267, 277] width 135 height 10
type input "C:\fakepath\CUD- GALARZA THIAGO.jpeg"
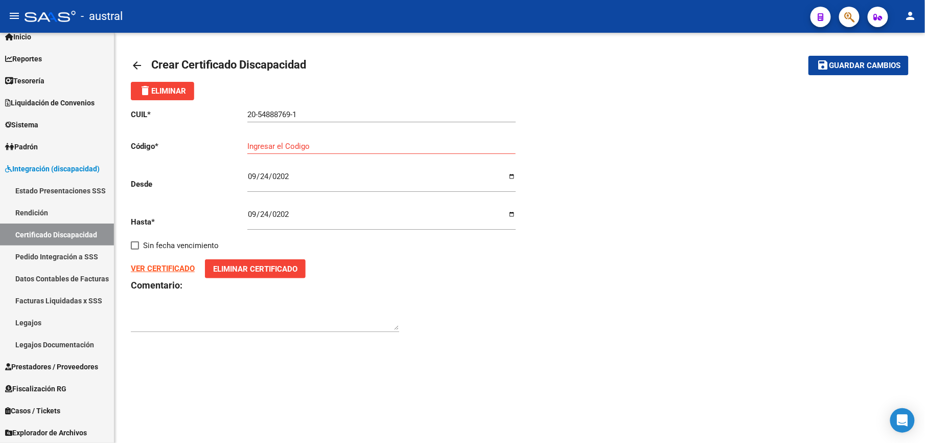
click at [293, 146] on input "Ingresar el Codigo" at bounding box center [381, 146] width 268 height 9
click at [285, 150] on input "Ingresar el Codigo" at bounding box center [381, 146] width 268 height 9
drag, startPoint x: 309, startPoint y: 144, endPoint x: 251, endPoint y: 144, distance: 57.2
click at [251, 144] on input "3831144055" at bounding box center [381, 146] width 268 height 9
type input "3"
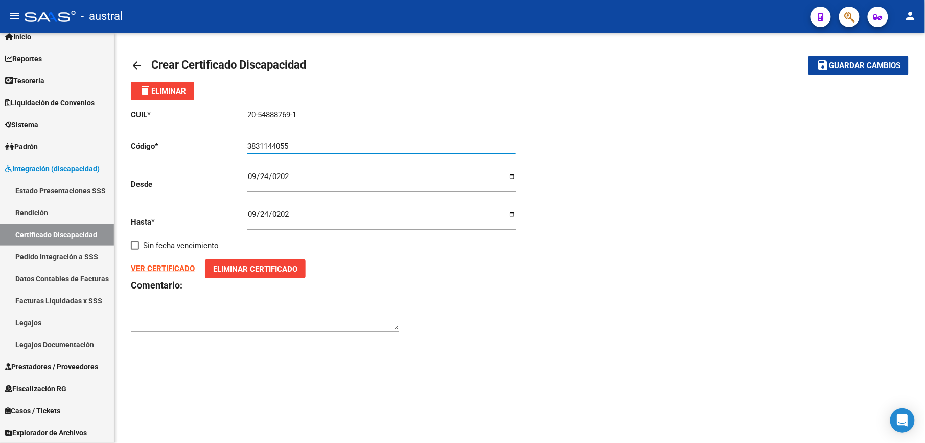
type input "3831144055"
click at [864, 74] on button "save Guardar cambios" at bounding box center [858, 65] width 100 height 19
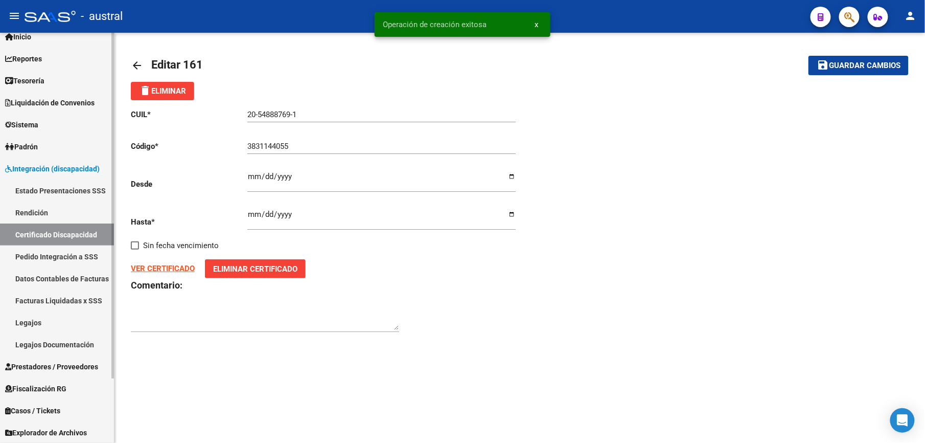
click at [76, 234] on link "Certificado Discapacidad" at bounding box center [57, 234] width 114 height 22
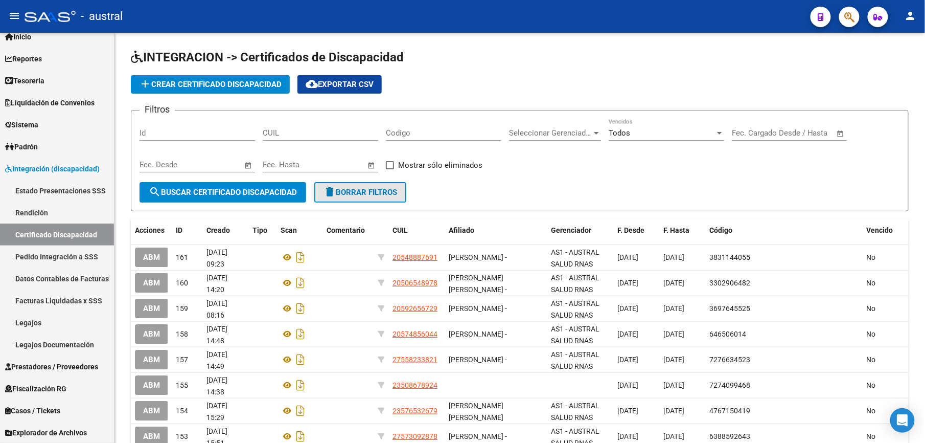
click at [370, 195] on span "delete Borrar Filtros" at bounding box center [360, 192] width 74 height 9
click at [389, 188] on span "delete Borrar Filtros" at bounding box center [360, 192] width 74 height 9
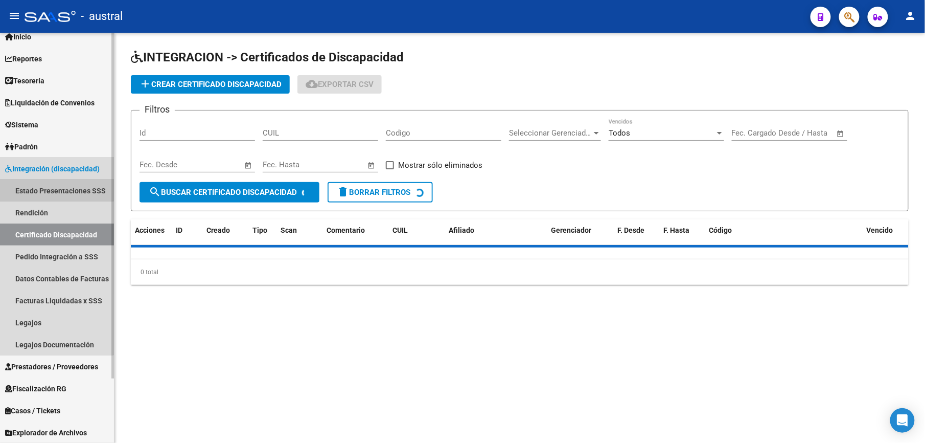
click at [51, 180] on link "Estado Presentaciones SSS" at bounding box center [57, 190] width 114 height 22
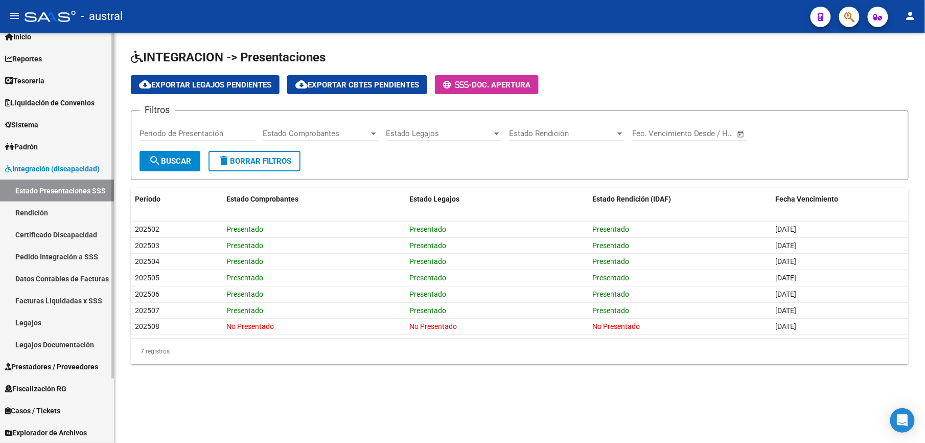
click at [33, 161] on link "Integración (discapacidad)" at bounding box center [57, 168] width 114 height 22
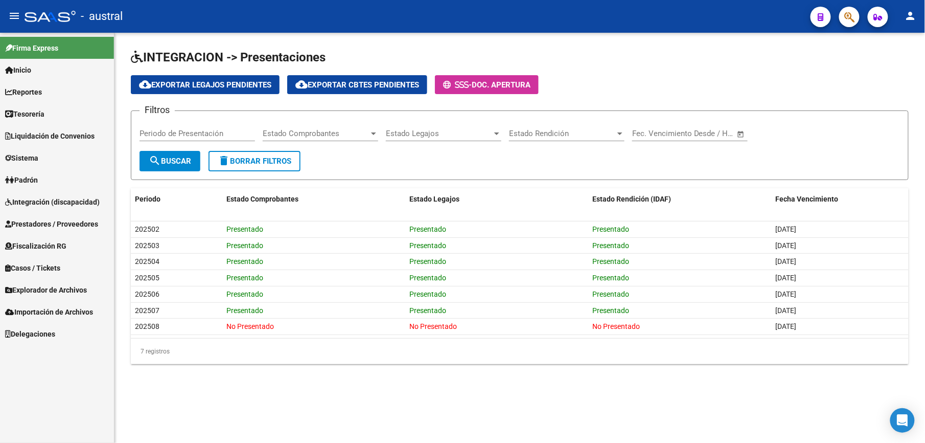
click at [58, 225] on span "Prestadores / Proveedores" at bounding box center [51, 223] width 93 height 11
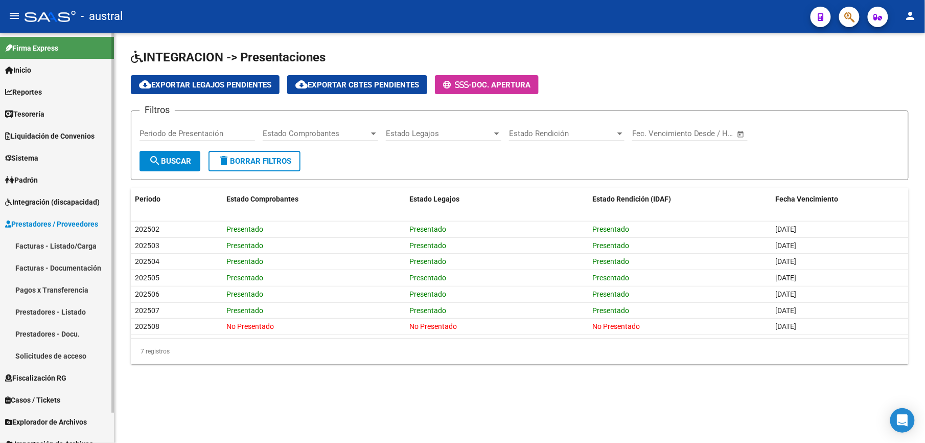
click at [84, 242] on link "Facturas - Listado/Carga" at bounding box center [57, 246] width 114 height 22
